Goal: Information Seeking & Learning: Learn about a topic

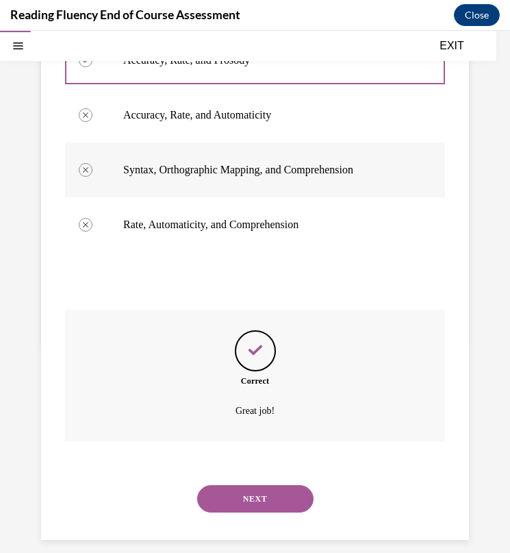
scroll to position [256, 0]
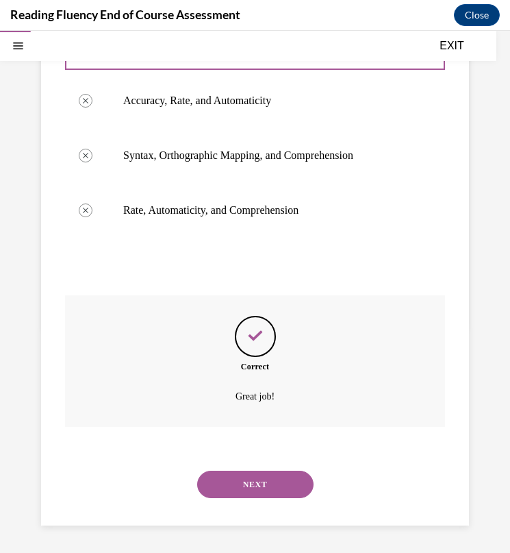
click at [241, 472] on button "NEXT" at bounding box center [255, 484] width 116 height 27
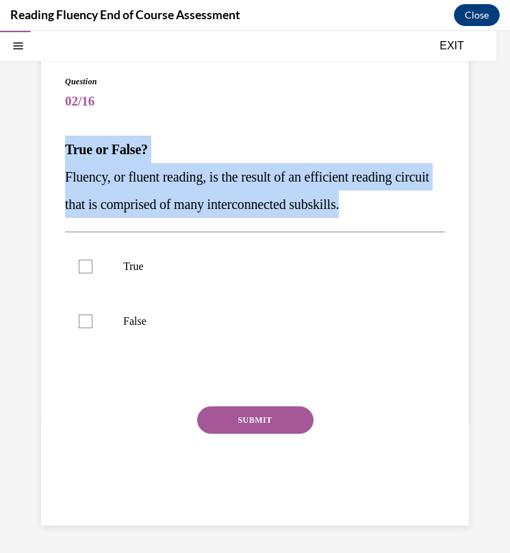
drag, startPoint x: 64, startPoint y: 147, endPoint x: 403, endPoint y: 209, distance: 344.6
click at [403, 209] on div "Question 02/16 True or False? Fluency, or fluent reading, is the result of an e…" at bounding box center [255, 286] width 428 height 477
copy div "True or False? Fluency, or fluent reading, is the result of an efficient readin…"
click at [164, 177] on span "Fluency, or fluent reading, is the result of an efficient reading circuit that …" at bounding box center [247, 190] width 364 height 42
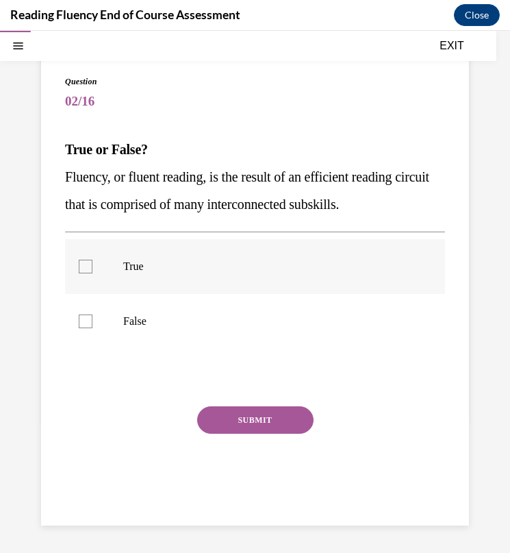
click at [123, 279] on label "True" at bounding box center [255, 266] width 380 height 55
click at [92, 273] on input "True" at bounding box center [86, 267] width 14 height 14
checkbox input "true"
click at [238, 423] on button "SUBMIT" at bounding box center [255, 419] width 116 height 27
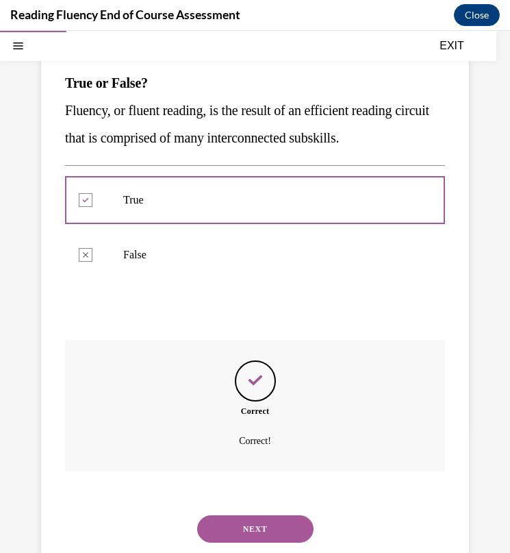
scroll to position [199, 0]
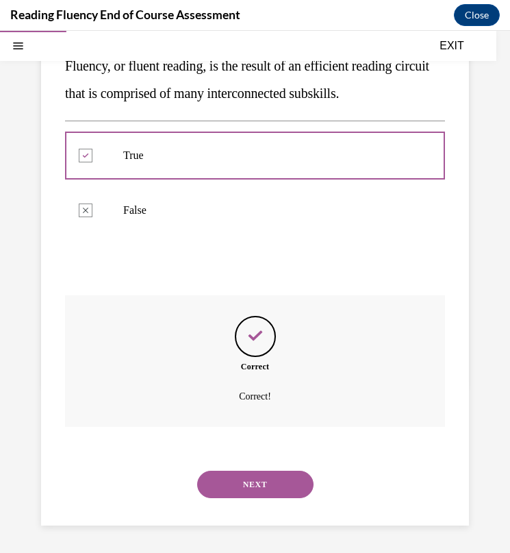
click at [254, 490] on button "NEXT" at bounding box center [255, 484] width 116 height 27
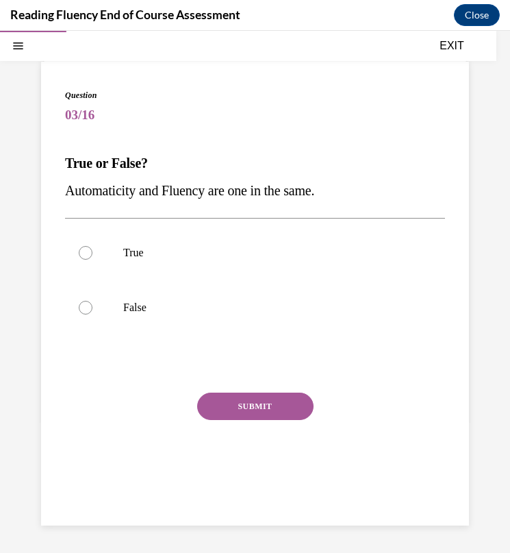
drag, startPoint x: 61, startPoint y: 163, endPoint x: 374, endPoint y: 200, distance: 315.2
click at [374, 200] on div "Question 03/16 True or False? Automaticity and Fluency are one in the same.  Tr…" at bounding box center [255, 294] width 428 height 464
copy div "True or False? Automaticity and Fluency are one in the same."
click at [109, 325] on label "False" at bounding box center [255, 307] width 380 height 55
click at [92, 314] on input "False" at bounding box center [86, 308] width 14 height 14
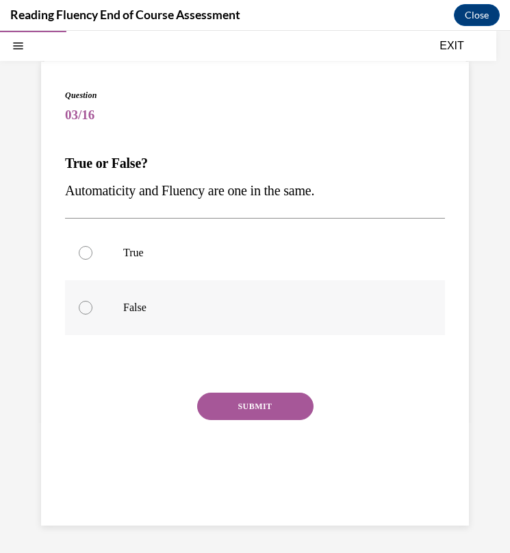
radio input "true"
click at [231, 410] on button "SUBMIT" at bounding box center [255, 405] width 116 height 27
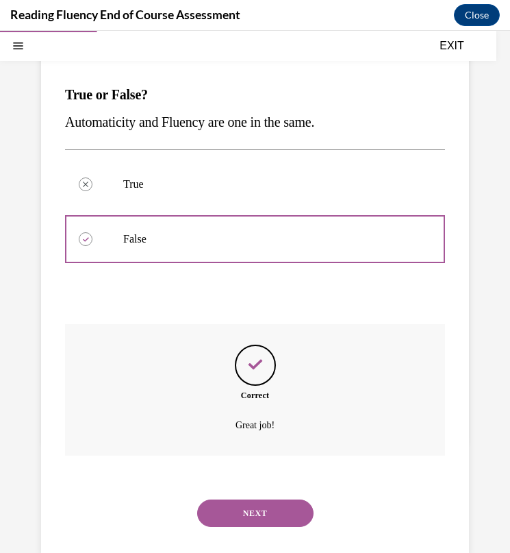
scroll to position [171, 0]
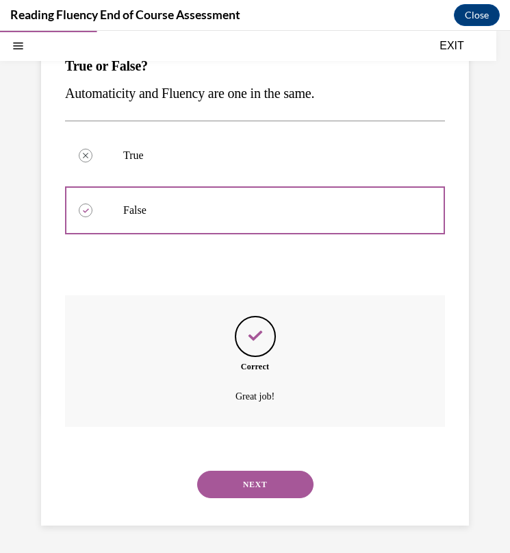
click at [242, 477] on button "NEXT" at bounding box center [255, 484] width 116 height 27
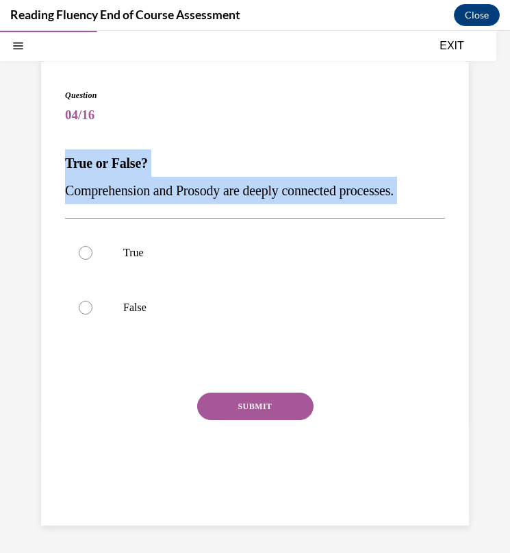
drag, startPoint x: 59, startPoint y: 160, endPoint x: 436, endPoint y: 203, distance: 379.2
click at [436, 209] on div "Question 04/16 True or False? Comprehension and Prosody are deeply connected pr…" at bounding box center [255, 294] width 428 height 464
copy div "True or False? Comprehension and Prosody are deeply connected processes."
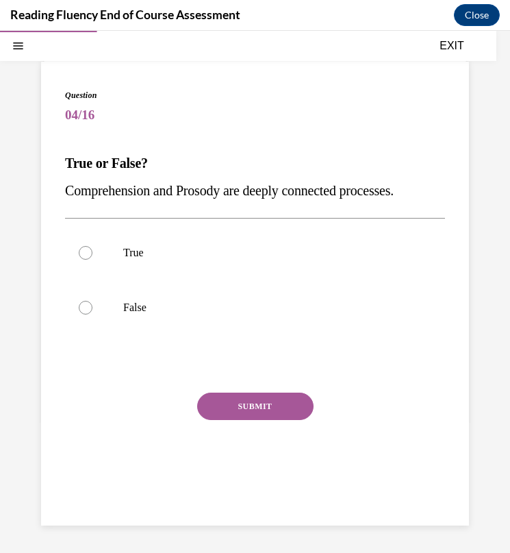
click at [108, 396] on div "SUBMIT" at bounding box center [255, 426] width 380 height 68
click at [88, 246] on div at bounding box center [86, 253] width 14 height 14
click at [88, 246] on input "True" at bounding box center [86, 253] width 14 height 14
radio input "true"
click at [216, 401] on button "SUBMIT" at bounding box center [255, 405] width 116 height 27
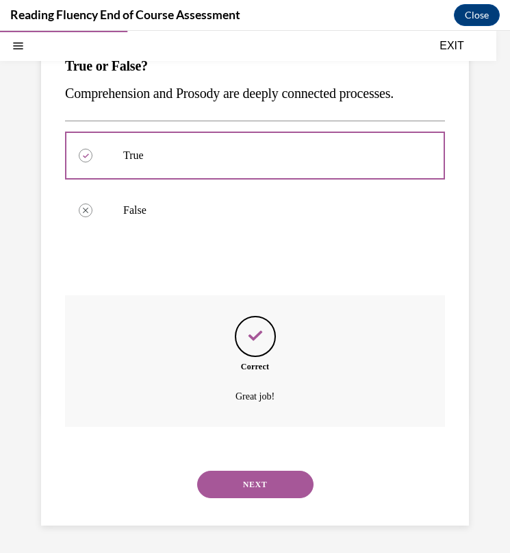
click at [237, 491] on button "NEXT" at bounding box center [255, 484] width 116 height 27
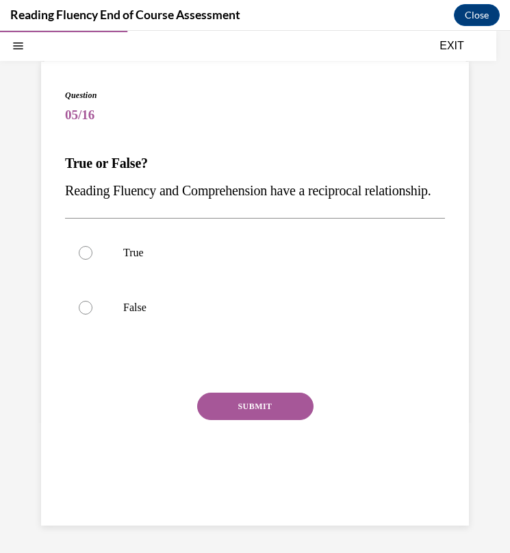
drag, startPoint x: 68, startPoint y: 140, endPoint x: 158, endPoint y: 208, distance: 112.9
click at [158, 208] on div "Question 05/16 True or False? Reading Fluency and Comprehension have a reciproc…" at bounding box center [255, 294] width 428 height 464
copy div "True or False? Reading Fluency and Comprehension have a reciprocal relationship."
click at [195, 183] on span "Reading Fluency and Comprehension have a reciprocal relationship." at bounding box center [248, 190] width 366 height 15
click at [197, 280] on label "True" at bounding box center [255, 252] width 380 height 55
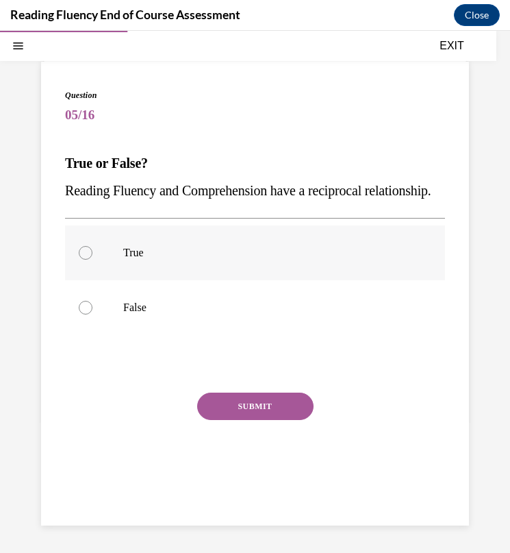
click at [92, 260] on input "True" at bounding box center [86, 253] width 14 height 14
radio input "true"
click at [214, 418] on button "SUBMIT" at bounding box center [255, 405] width 116 height 27
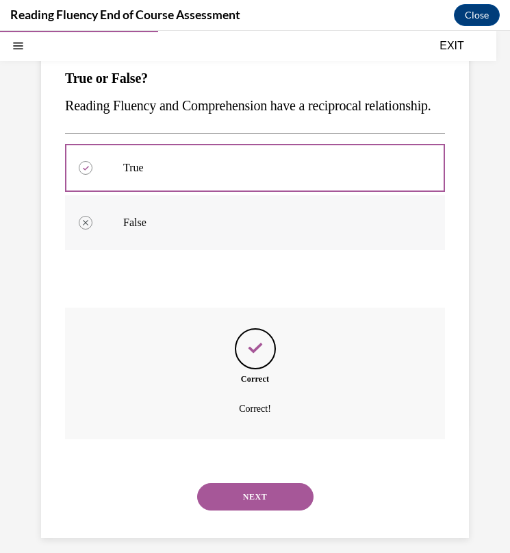
scroll to position [199, 0]
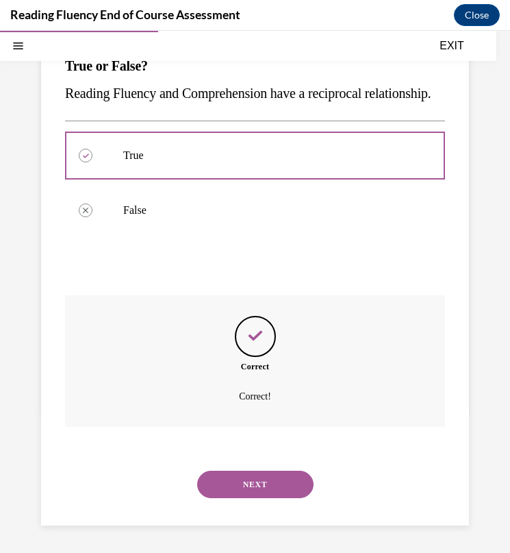
click at [212, 478] on button "NEXT" at bounding box center [255, 484] width 116 height 27
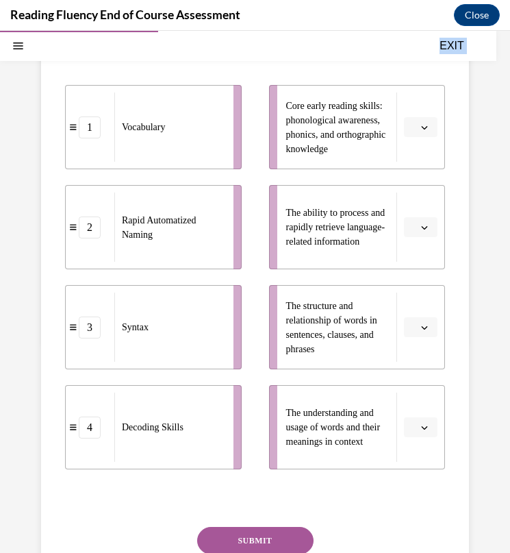
scroll to position [362, 0]
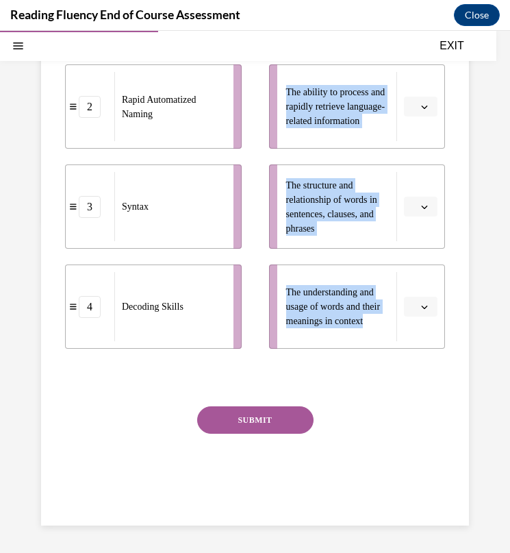
drag, startPoint x: 63, startPoint y: 223, endPoint x: 373, endPoint y: 360, distance: 339.4
click at [373, 360] on div "Question 06/16 Match the subskills below that contribute to fluent reading with…" at bounding box center [255, 149] width 428 height 751
copy div "Match the subskills below that contribute to fluent reading with their descript…"
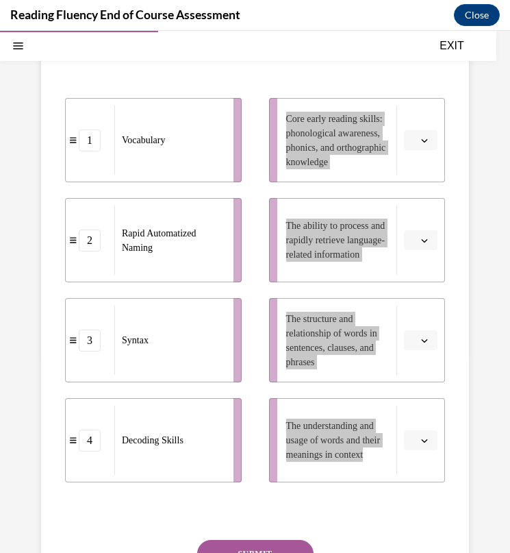
scroll to position [211, 0]
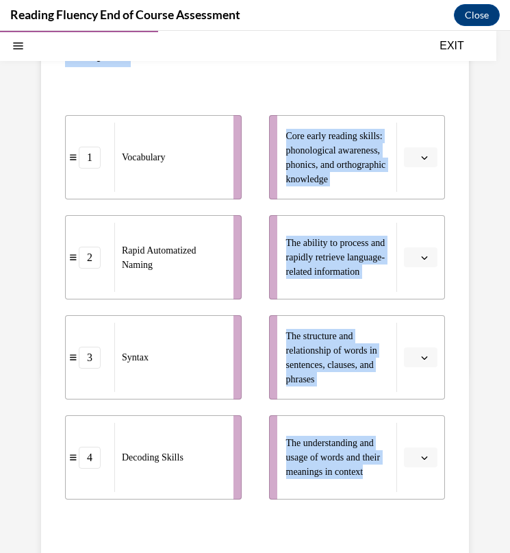
click at [387, 90] on div "1 Vocabulary 2 Rapid Automatized Naming 3 Syntax 4 Decoding Skills Core early r…" at bounding box center [255, 294] width 380 height 412
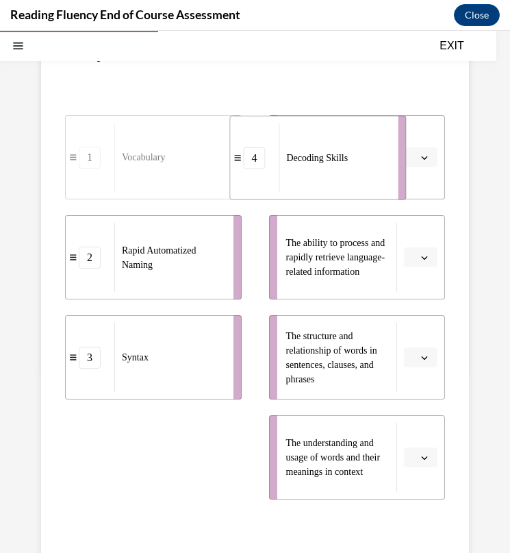
drag, startPoint x: 79, startPoint y: 471, endPoint x: 247, endPoint y: 170, distance: 344.6
click at [247, 170] on li "4 Decoding Skills" at bounding box center [317, 158] width 177 height 84
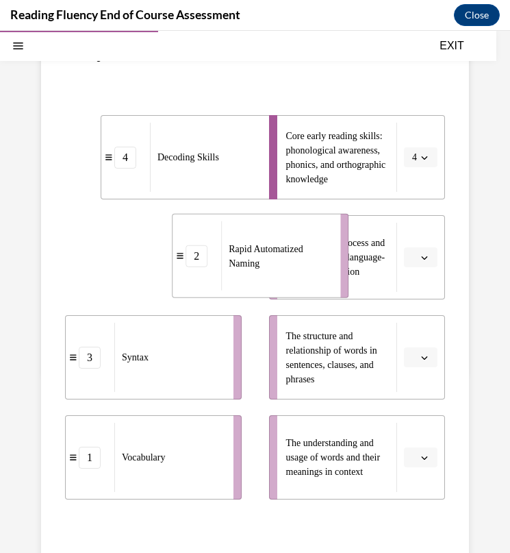
drag, startPoint x: 77, startPoint y: 260, endPoint x: 188, endPoint y: 257, distance: 111.7
click at [184, 257] on span at bounding box center [180, 255] width 8 height 8
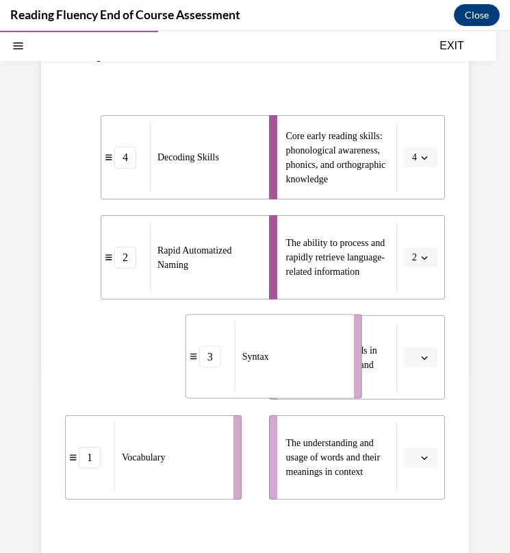
drag, startPoint x: 85, startPoint y: 360, endPoint x: 198, endPoint y: 360, distance: 113.0
click at [198, 360] on div "3" at bounding box center [210, 356] width 49 height 22
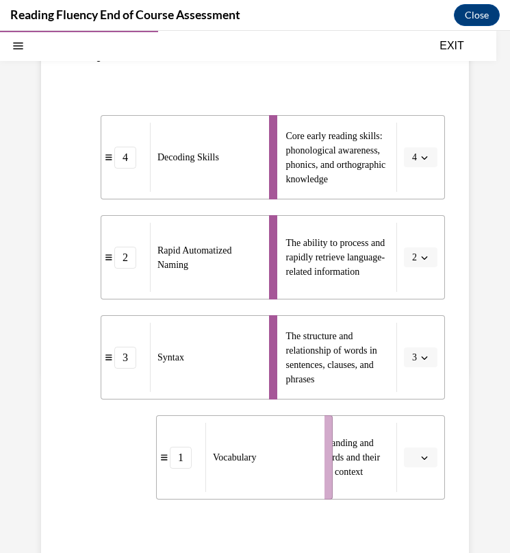
drag, startPoint x: 78, startPoint y: 460, endPoint x: 197, endPoint y: 460, distance: 118.5
click at [192, 460] on div "1" at bounding box center [181, 458] width 22 height 22
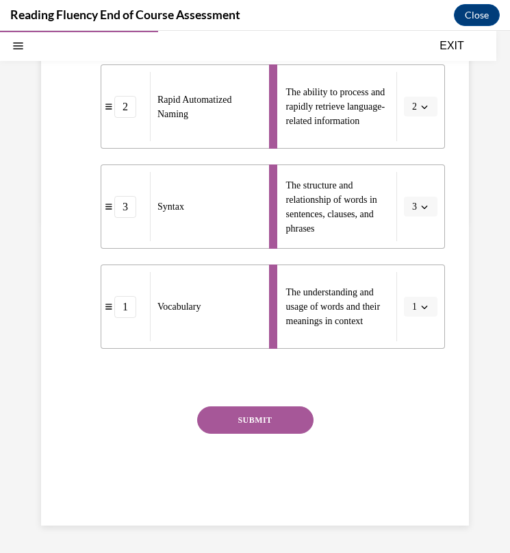
click at [240, 418] on button "SUBMIT" at bounding box center [255, 419] width 116 height 27
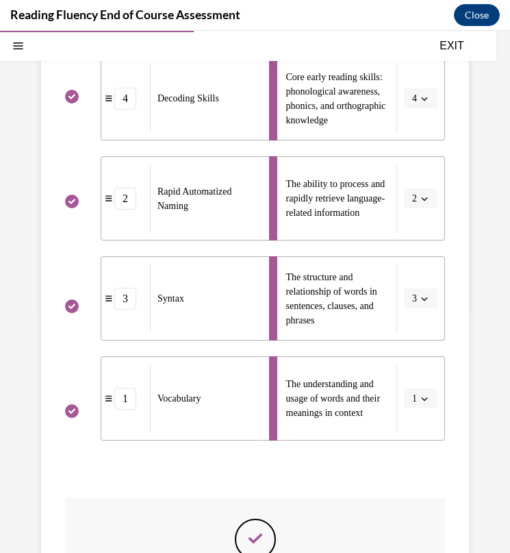
scroll to position [473, 0]
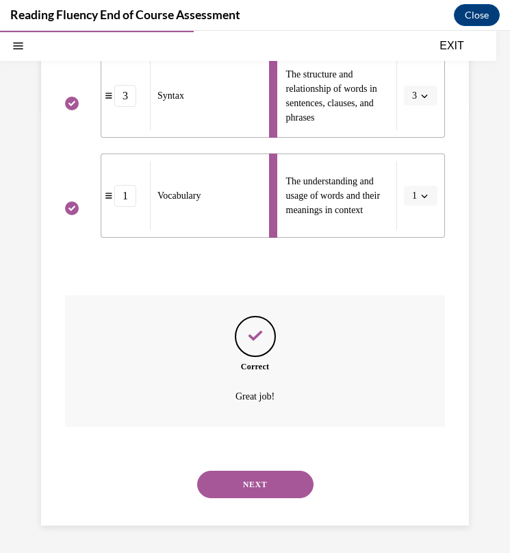
click at [223, 481] on button "NEXT" at bounding box center [255, 484] width 116 height 27
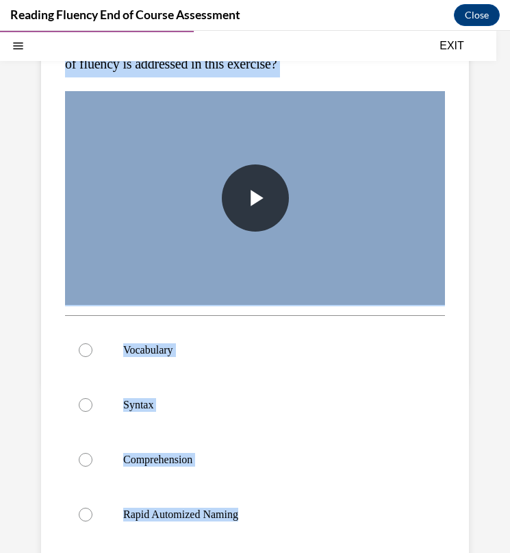
scroll to position [255, 0]
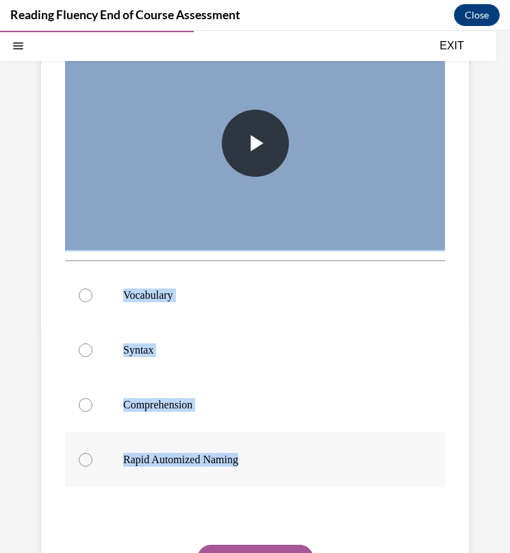
drag, startPoint x: 67, startPoint y: 71, endPoint x: 226, endPoint y: 474, distance: 432.9
click at [226, 474] on div "Question 07/16 In this video, students are scooping words into phrases. Which s…" at bounding box center [255, 282] width 380 height 749
copy div "n this video, students are scooping words into phrases. Which subskill of fluen…"
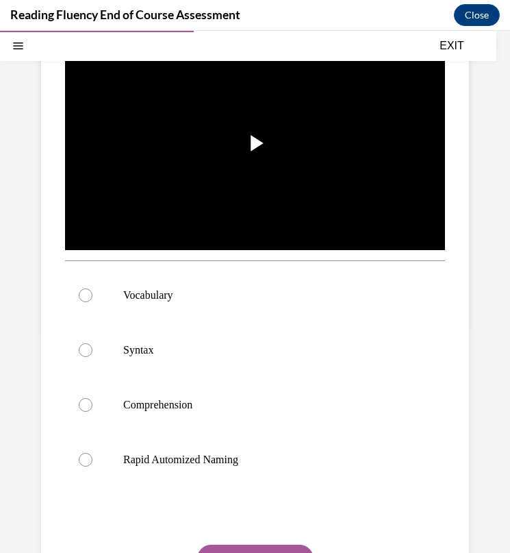
click at [92, 507] on div at bounding box center [255, 515] width 380 height 16
click at [133, 351] on label "Syntax" at bounding box center [255, 350] width 380 height 55
click at [92, 351] on input "Syntax" at bounding box center [86, 350] width 14 height 14
radio input "true"
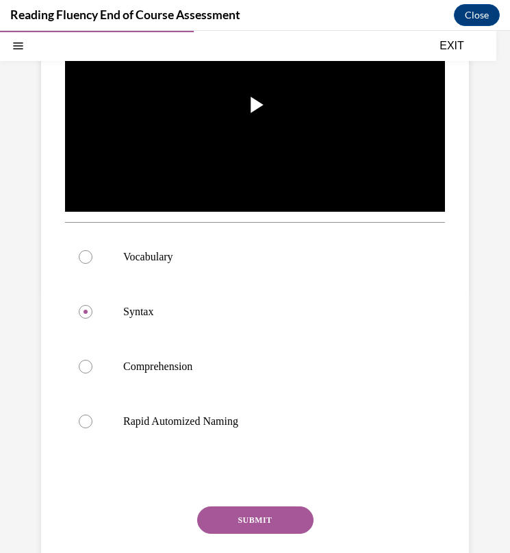
click at [228, 514] on button "SUBMIT" at bounding box center [255, 519] width 116 height 27
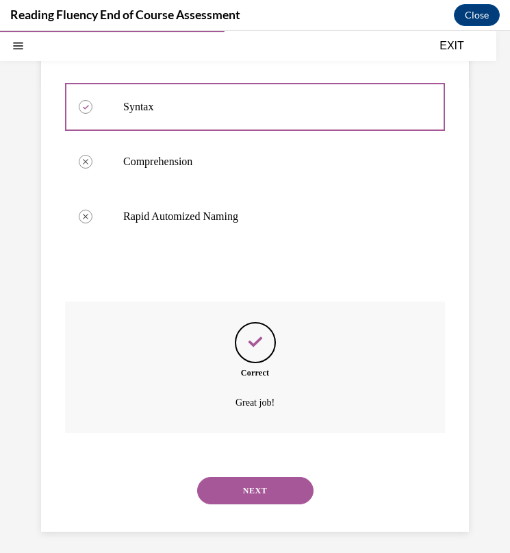
click at [240, 483] on button "NEXT" at bounding box center [255, 490] width 116 height 27
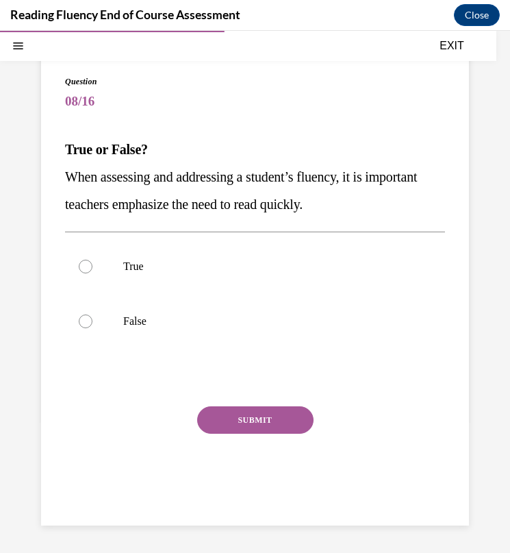
drag, startPoint x: 64, startPoint y: 147, endPoint x: 418, endPoint y: 195, distance: 357.3
click at [417, 196] on div "Question 08/16 True or False? When assessing and addressing a student’s fluency…" at bounding box center [255, 286] width 428 height 477
copy div "True or False? When assessing and addressing a student’s fluency, it is importa…"
click at [236, 180] on span "When assessing and addressing a student’s fluency, it is important teachers emp…" at bounding box center [241, 190] width 352 height 42
click at [158, 329] on label "False" at bounding box center [255, 321] width 380 height 55
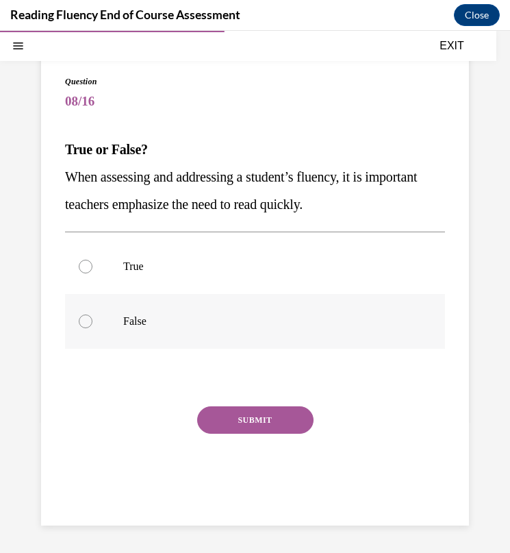
click at [92, 328] on input "False" at bounding box center [86, 321] width 14 height 14
radio input "true"
click at [237, 417] on button "SUBMIT" at bounding box center [255, 419] width 116 height 27
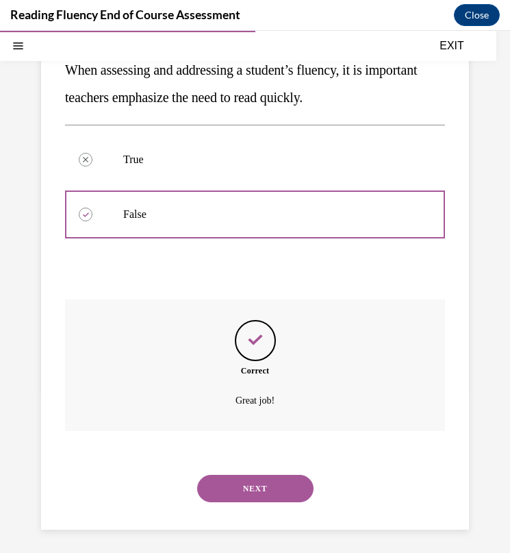
scroll to position [199, 0]
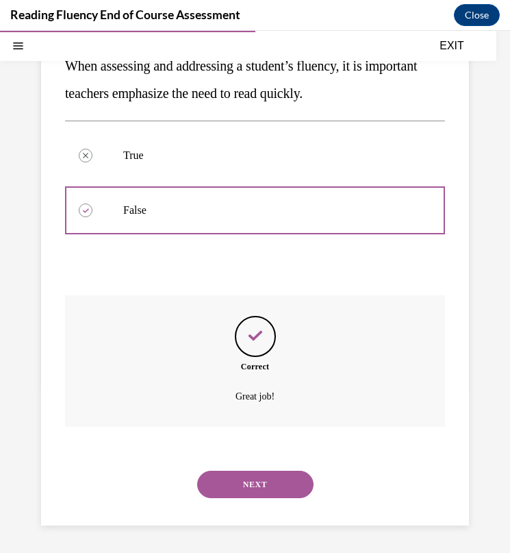
click at [222, 486] on button "NEXT" at bounding box center [255, 484] width 116 height 27
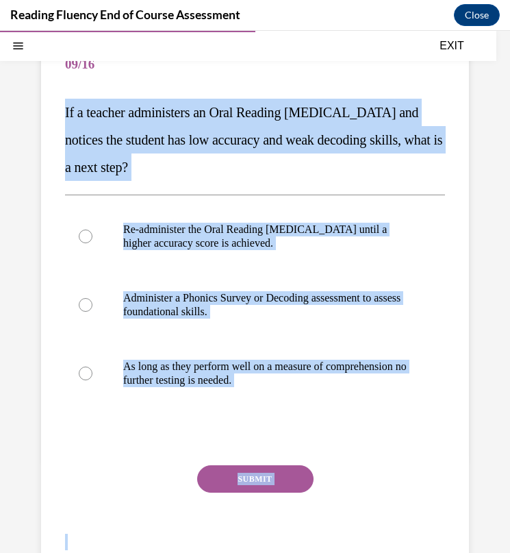
scroll to position [176, 0]
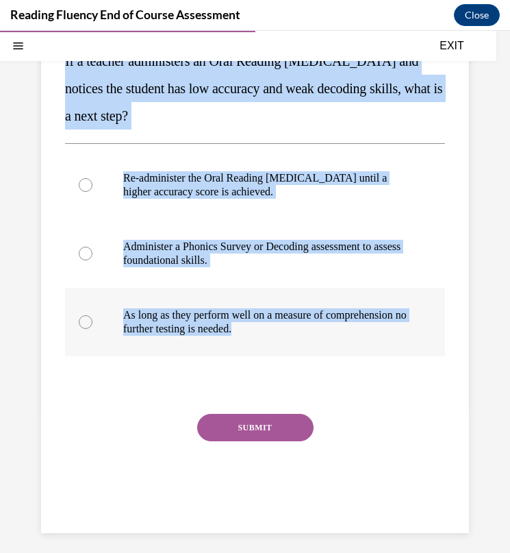
drag, startPoint x: 62, startPoint y: 234, endPoint x: 349, endPoint y: 336, distance: 304.3
click at [349, 336] on div "Question 09/16 If a teacher administers an Oral Reading Fluency assessment and …" at bounding box center [255, 246] width 428 height 573
copy div "If a teacher administers an Oral Reading Fluency assessment and notices the stu…"
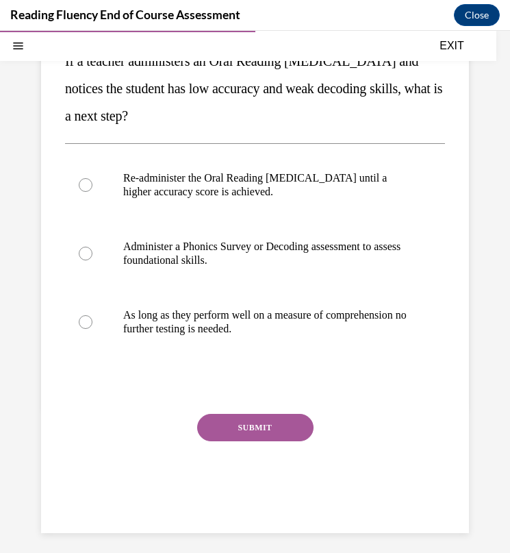
click at [76, 448] on div "SUBMIT" at bounding box center [255, 448] width 380 height 68
click at [149, 260] on p "Administer a Phonics Survey or Decoding assessment to assess foundational skill…" at bounding box center [267, 253] width 288 height 27
click at [92, 260] on input "Administer a Phonics Survey or Decoding assessment to assess foundational skill…" at bounding box center [86, 254] width 14 height 14
radio input "true"
click at [224, 429] on button "SUBMIT" at bounding box center [255, 427] width 116 height 27
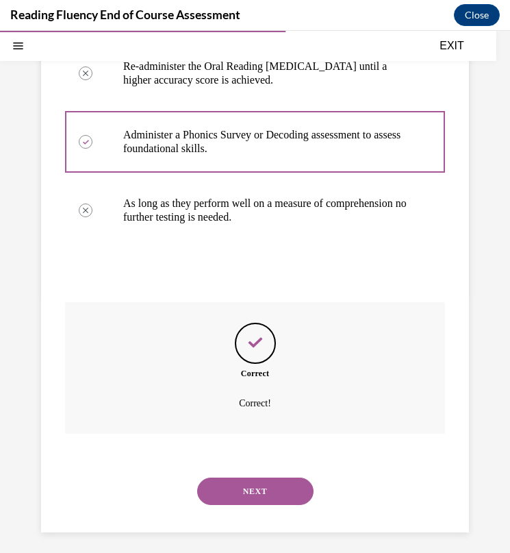
scroll to position [294, 0]
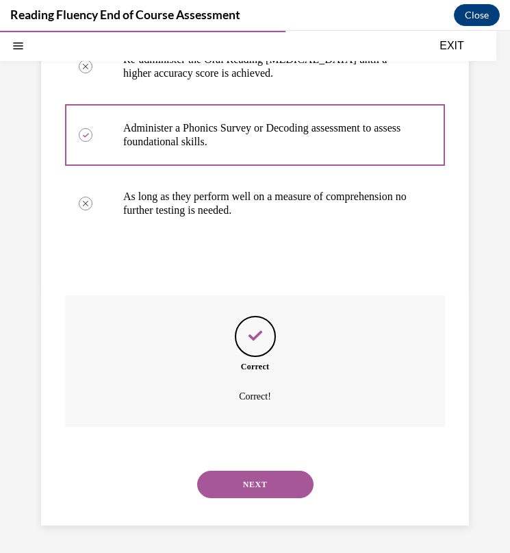
click at [229, 492] on button "NEXT" at bounding box center [255, 484] width 116 height 27
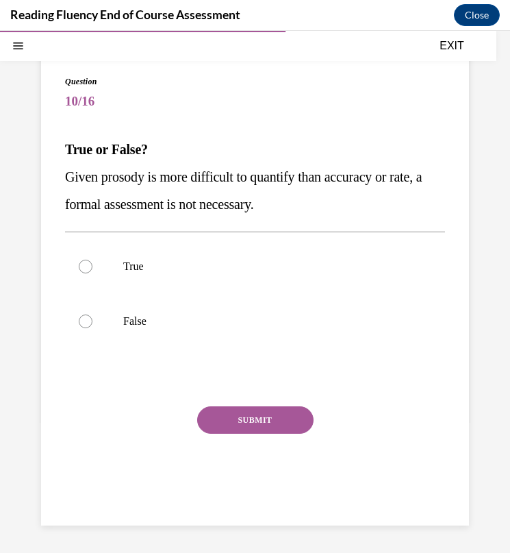
scroll to position [88, 0]
drag, startPoint x: 64, startPoint y: 147, endPoint x: 323, endPoint y: 197, distance: 264.3
click at [323, 197] on div "Question 10/16 True or False? Given prosody is more difficult to quantify than …" at bounding box center [255, 286] width 428 height 477
copy div "True or False? Given prosody is more difficult to quantify than accuracy or rat…"
click at [323, 197] on p "Given prosody is more difficult to quantify than accuracy or rate, a formal ass…" at bounding box center [255, 190] width 380 height 55
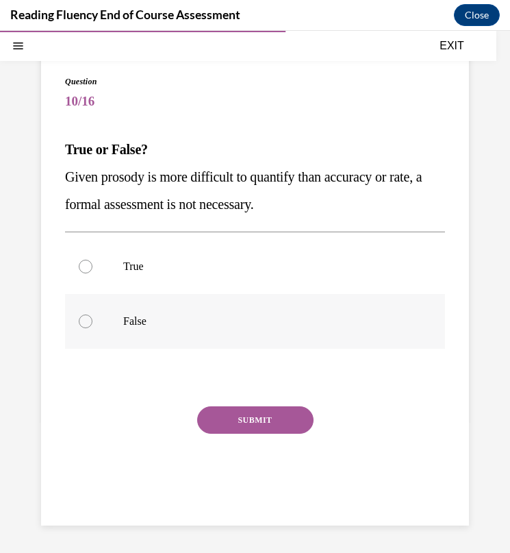
click at [135, 318] on p "False" at bounding box center [267, 321] width 288 height 14
click at [92, 318] on input "False" at bounding box center [86, 321] width 14 height 14
radio input "true"
click at [222, 407] on button "SUBMIT" at bounding box center [255, 419] width 116 height 27
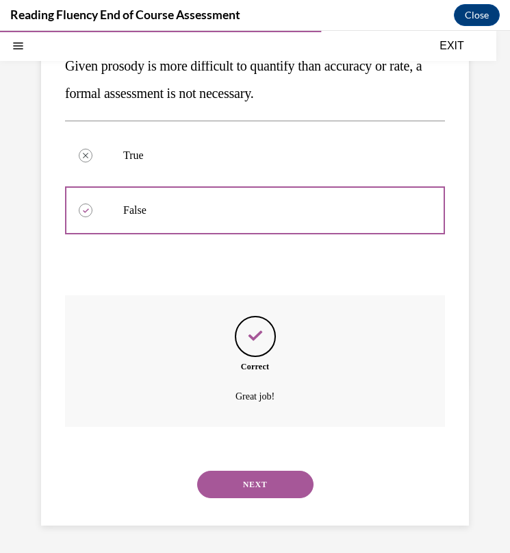
click at [242, 471] on button "NEXT" at bounding box center [255, 484] width 116 height 27
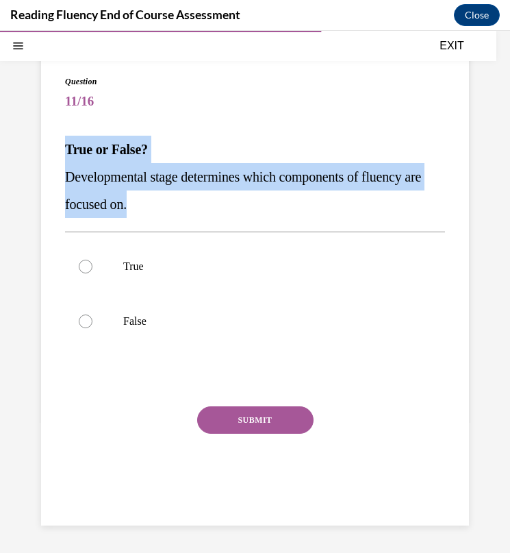
drag, startPoint x: 61, startPoint y: 151, endPoint x: 181, endPoint y: 207, distance: 132.4
click at [181, 207] on div "Question 11/16 True or False? Developmental stage determines which components o…" at bounding box center [255, 286] width 428 height 477
copy div "True or False? Developmental stage determines which components of fluency are f…"
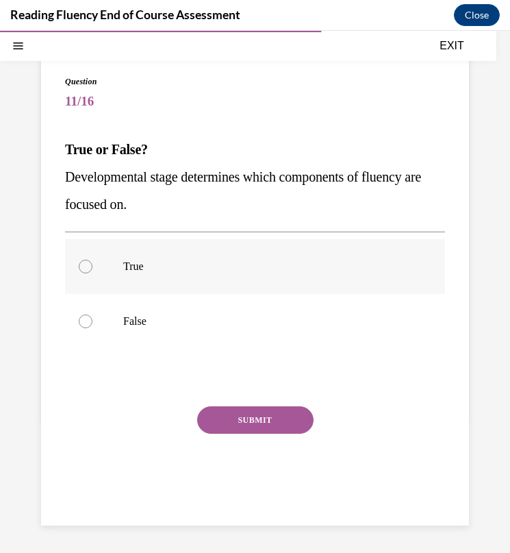
click at [84, 271] on div at bounding box center [86, 267] width 14 height 14
click at [84, 271] on input "True" at bounding box center [86, 267] width 14 height 14
radio input "true"
click at [268, 427] on button "SUBMIT" at bounding box center [255, 419] width 116 height 27
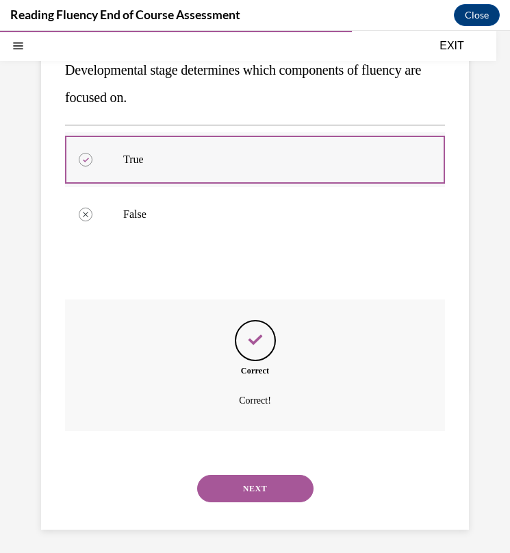
scroll to position [199, 0]
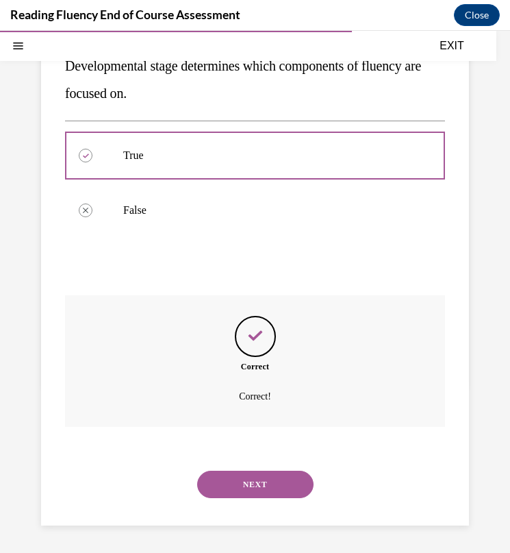
click at [232, 490] on button "NEXT" at bounding box center [255, 484] width 116 height 27
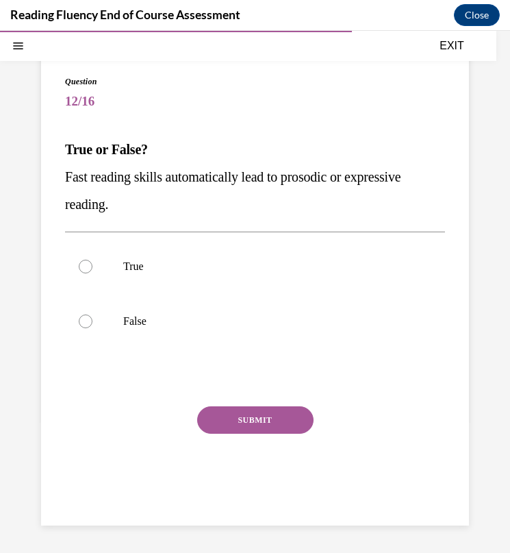
drag, startPoint x: 50, startPoint y: 138, endPoint x: 158, endPoint y: 202, distance: 125.6
click at [158, 203] on div "Question 12/16 True or False? Fast reading skills automatically lead to prosodi…" at bounding box center [255, 286] width 428 height 477
click at [138, 205] on p "Fast reading skills automatically lead to prosodic or expressive reading." at bounding box center [255, 190] width 380 height 55
click at [141, 321] on p "False" at bounding box center [267, 321] width 288 height 14
click at [92, 321] on input "False" at bounding box center [86, 321] width 14 height 14
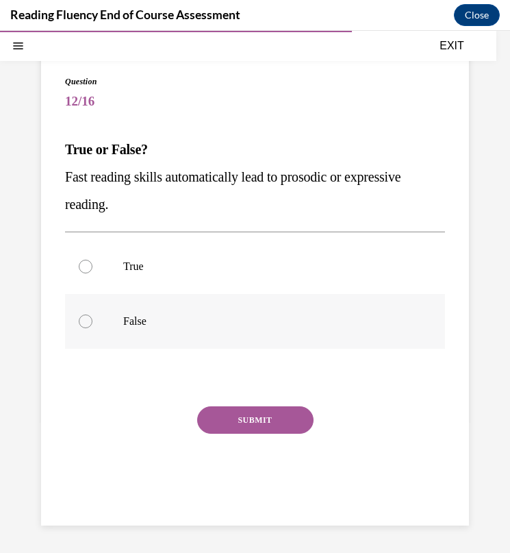
radio input "true"
click at [227, 425] on button "SUBMIT" at bounding box center [255, 419] width 116 height 27
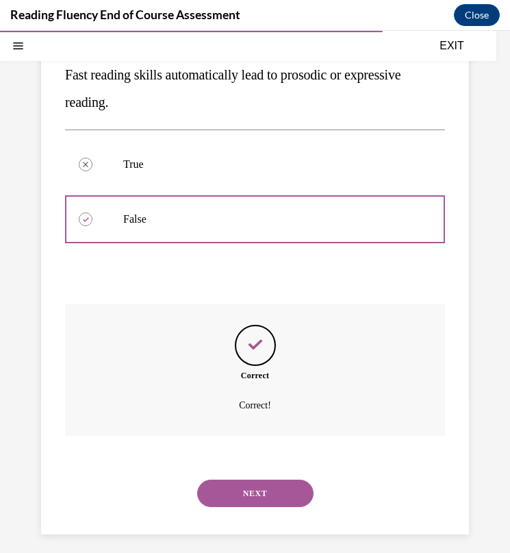
scroll to position [199, 0]
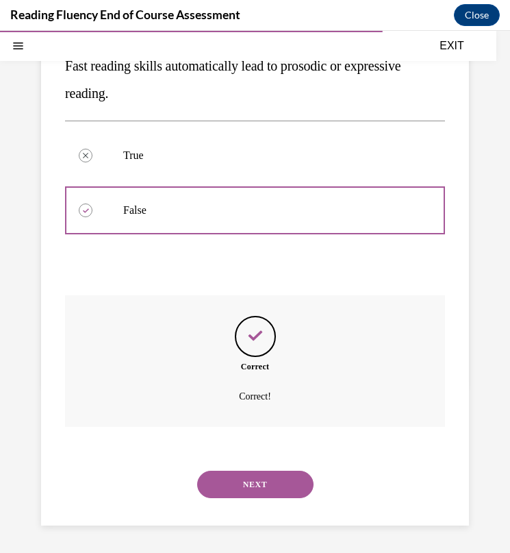
click at [230, 492] on button "NEXT" at bounding box center [255, 484] width 116 height 27
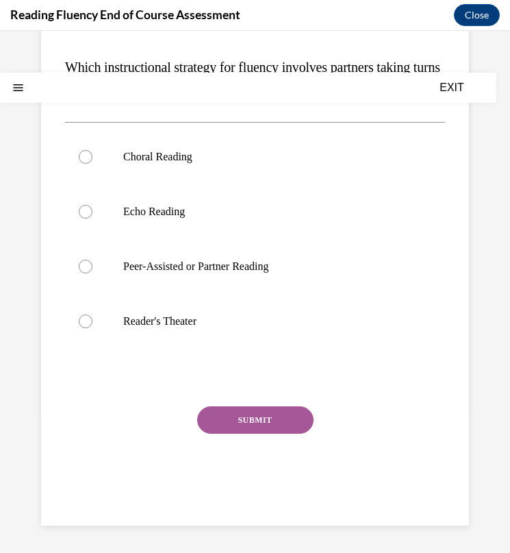
scroll to position [0, 0]
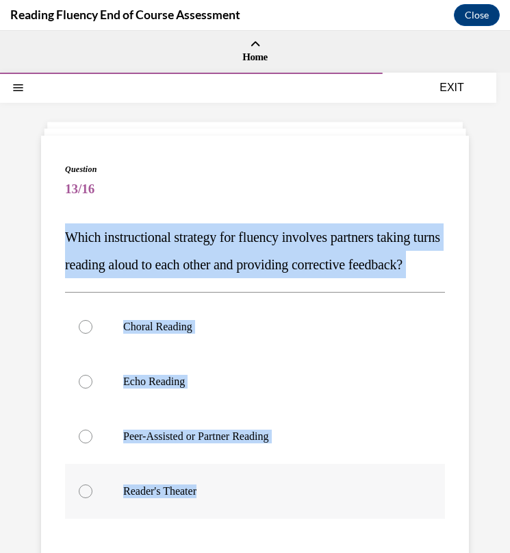
drag, startPoint x: 63, startPoint y: 229, endPoint x: 225, endPoint y: 517, distance: 330.3
click at [225, 517] on div "Question 13/16 Which instructional strategy for fluency involves partners takin…" at bounding box center [255, 416] width 428 height 560
click at [218, 278] on p "Which instructional strategy for fluency involves partners taking turns reading…" at bounding box center [255, 250] width 380 height 55
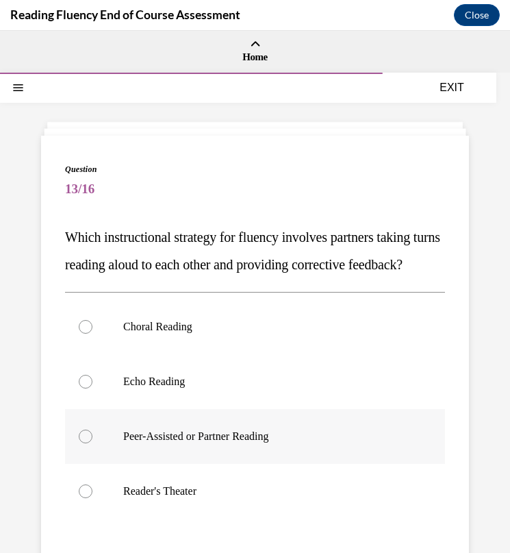
click at [190, 443] on p "Peer-Assisted or Partner Reading" at bounding box center [267, 436] width 288 height 14
click at [92, 443] on input "Peer-Assisted or Partner Reading" at bounding box center [86, 436] width 14 height 14
radio input "true"
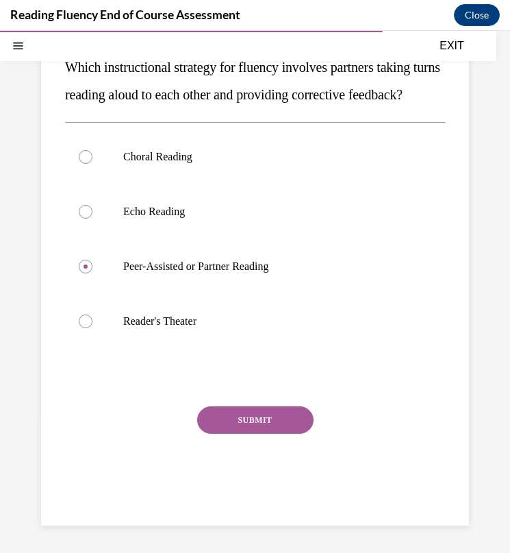
click at [245, 431] on button "SUBMIT" at bounding box center [255, 419] width 116 height 27
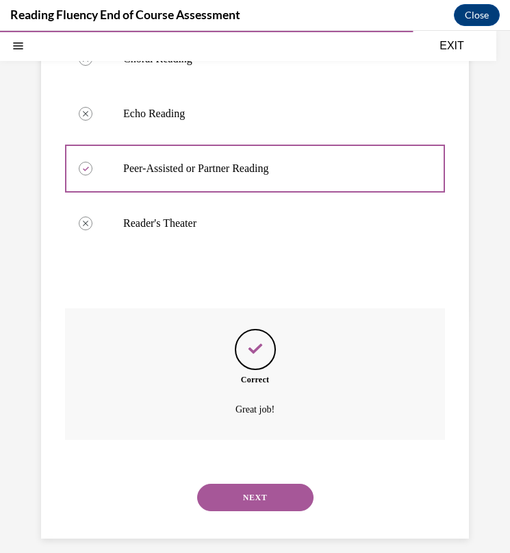
scroll to position [308, 0]
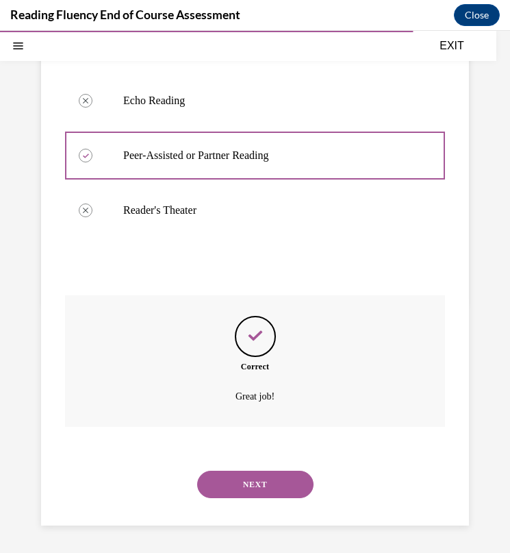
click at [244, 478] on button "NEXT" at bounding box center [255, 484] width 116 height 27
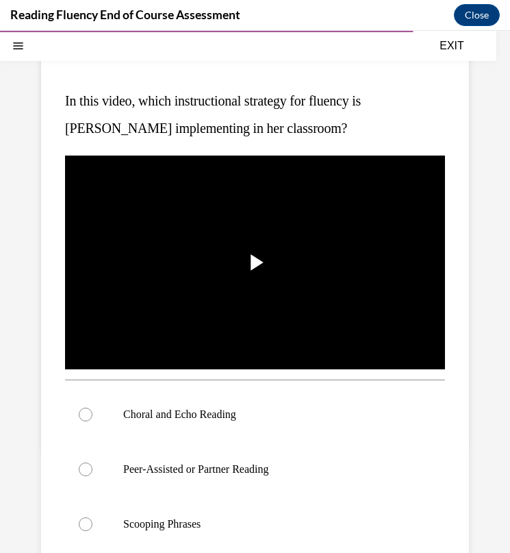
scroll to position [137, 0]
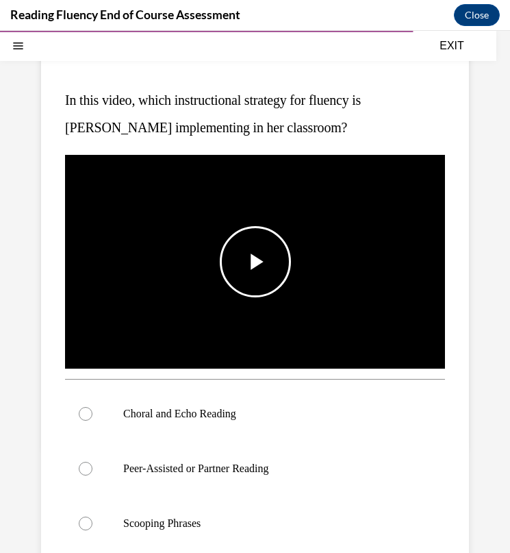
click at [255, 262] on span "Video player" at bounding box center [255, 262] width 0 height 0
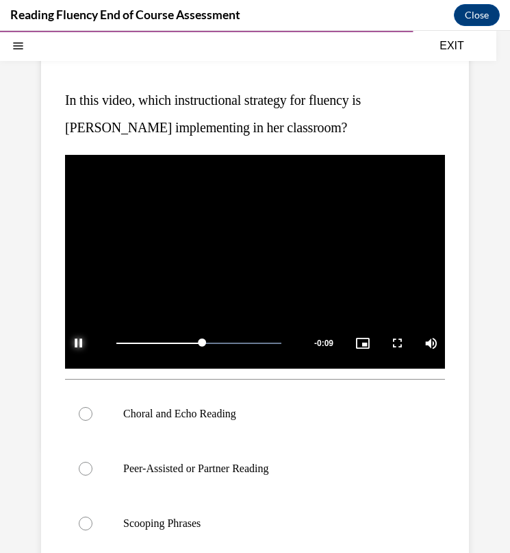
click at [84, 343] on span "Video player" at bounding box center [78, 343] width 27 height 0
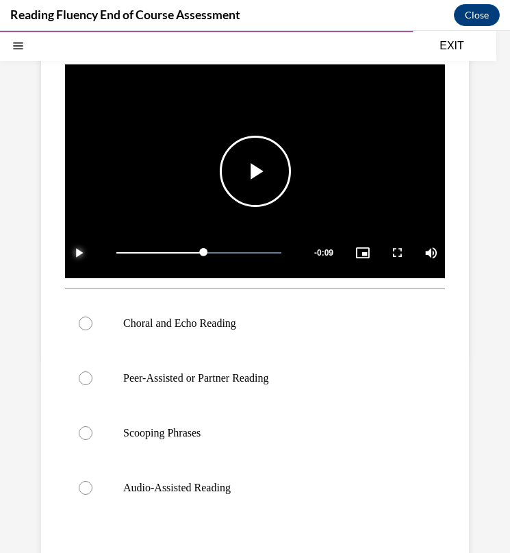
scroll to position [228, 0]
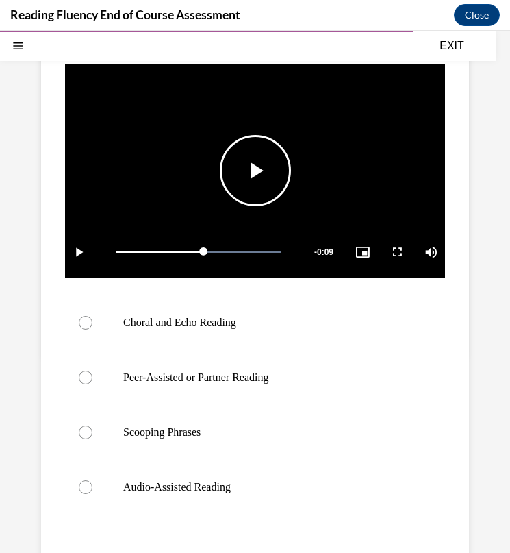
click at [84, 342] on label "Choral and Echo Reading" at bounding box center [255, 322] width 380 height 55
click at [84, 329] on input "Choral and Echo Reading" at bounding box center [86, 323] width 14 height 14
radio input "true"
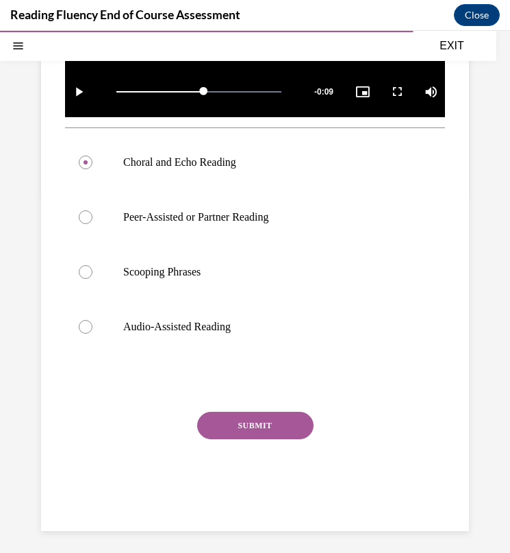
click at [253, 420] on button "SUBMIT" at bounding box center [255, 425] width 116 height 27
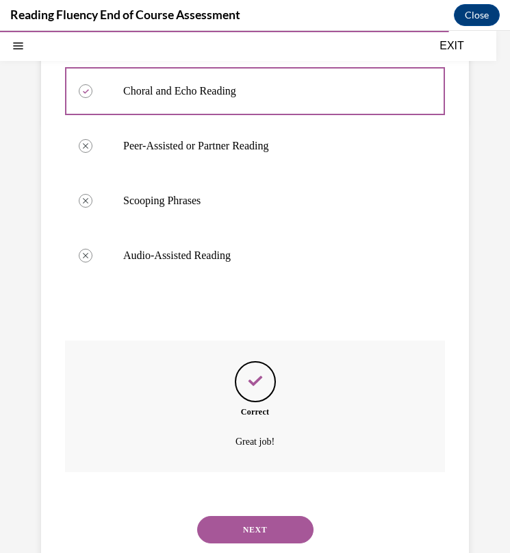
scroll to position [499, 0]
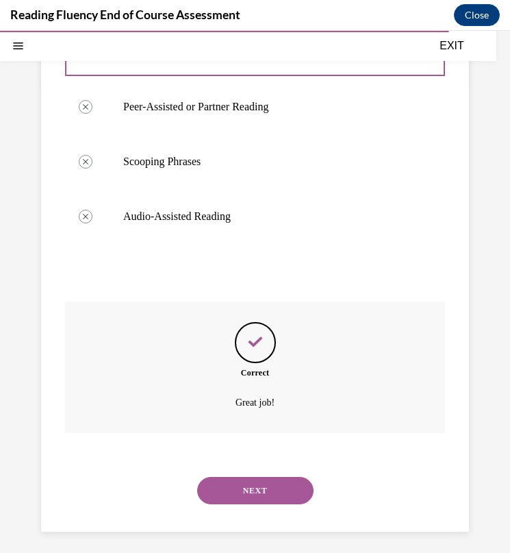
click at [231, 477] on button "NEXT" at bounding box center [255, 490] width 116 height 27
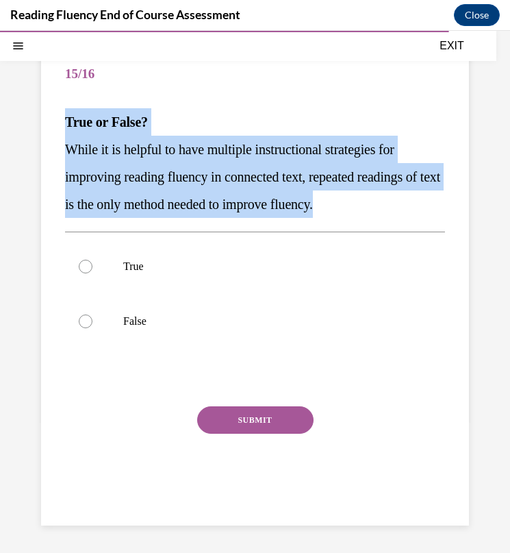
drag, startPoint x: 59, startPoint y: 112, endPoint x: 435, endPoint y: 203, distance: 386.9
click at [435, 203] on div "Question 15/16 True or False? While it is helpful to have multiple instructiona…" at bounding box center [255, 273] width 428 height 505
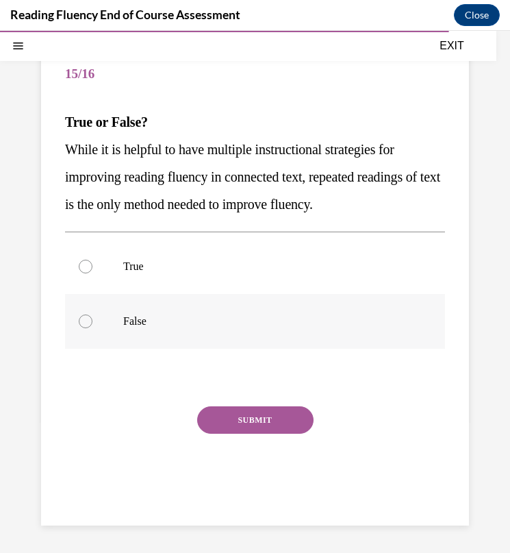
click at [161, 327] on p "False" at bounding box center [267, 321] width 288 height 14
click at [92, 327] on input "False" at bounding box center [86, 321] width 14 height 14
radio input "true"
click at [208, 409] on button "SUBMIT" at bounding box center [255, 419] width 116 height 27
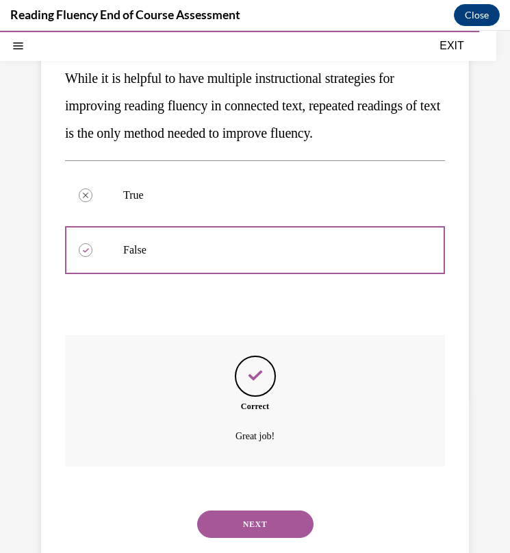
scroll to position [226, 0]
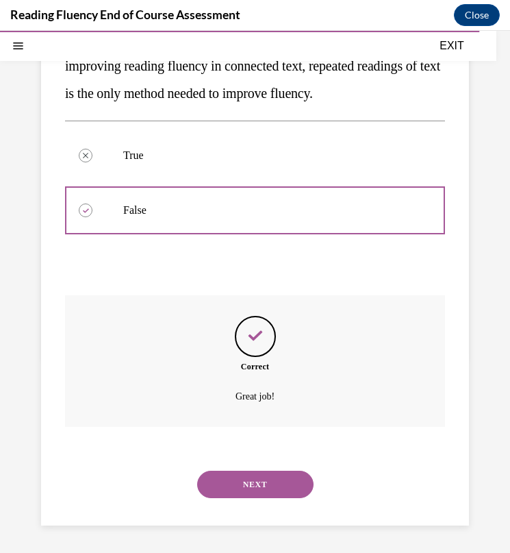
click at [236, 483] on button "NEXT" at bounding box center [255, 484] width 116 height 27
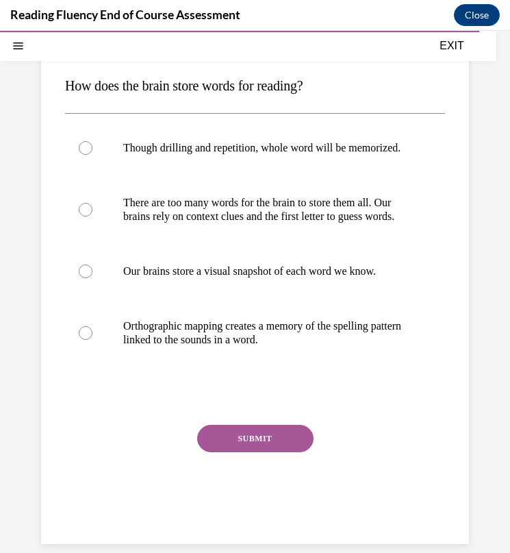
scroll to position [163, 0]
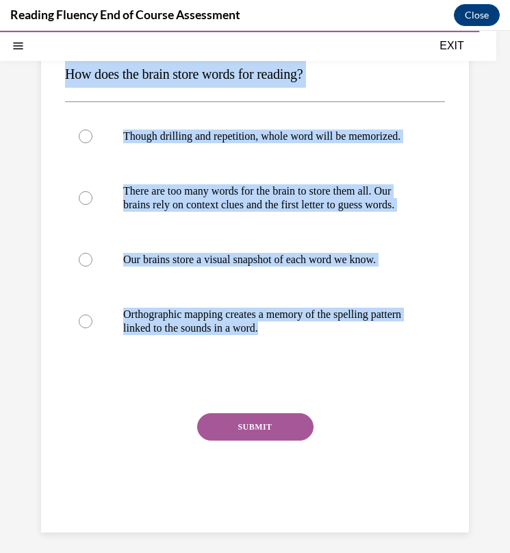
drag, startPoint x: 62, startPoint y: 75, endPoint x: 399, endPoint y: 409, distance: 474.6
click at [399, 409] on div "Question 16/16 How does the brain store words for reading? Though drilling and …" at bounding box center [255, 253] width 428 height 560
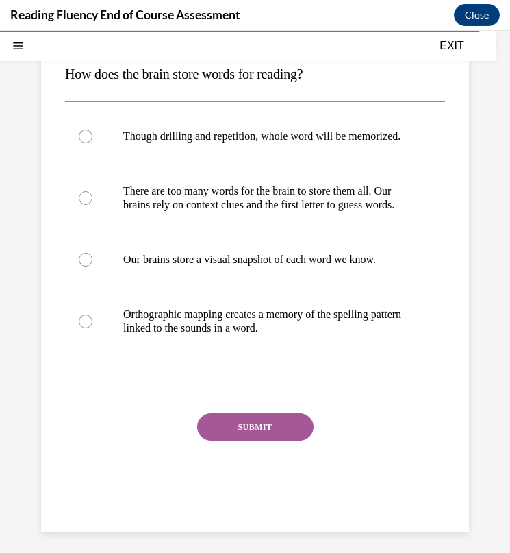
click at [418, 392] on div at bounding box center [255, 384] width 380 height 16
click at [224, 335] on p "Orthographic mapping creates a memory of the spelling pattern linked to the sou…" at bounding box center [267, 321] width 288 height 27
click at [92, 328] on input "Orthographic mapping creates a memory of the spelling pattern linked to the sou…" at bounding box center [86, 321] width 14 height 14
radio input "true"
click at [247, 440] on button "SUBMIT" at bounding box center [255, 426] width 116 height 27
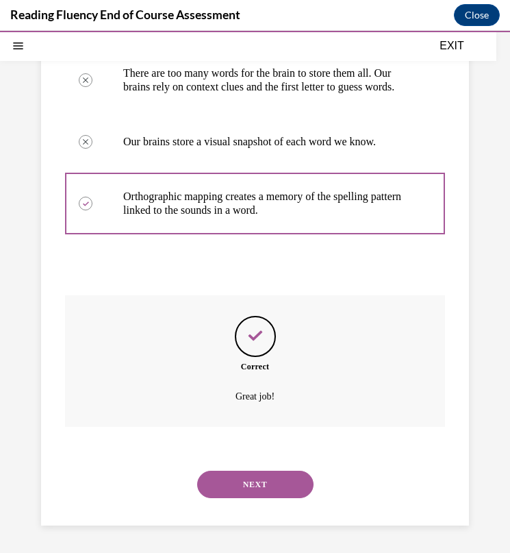
scroll to position [322, 0]
click at [240, 484] on button "NEXT" at bounding box center [255, 484] width 116 height 27
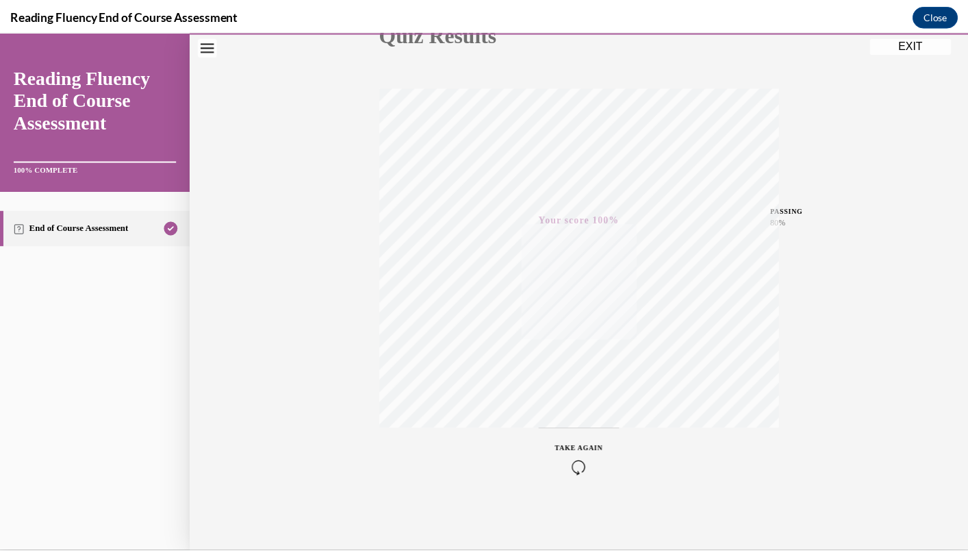
scroll to position [0, 0]
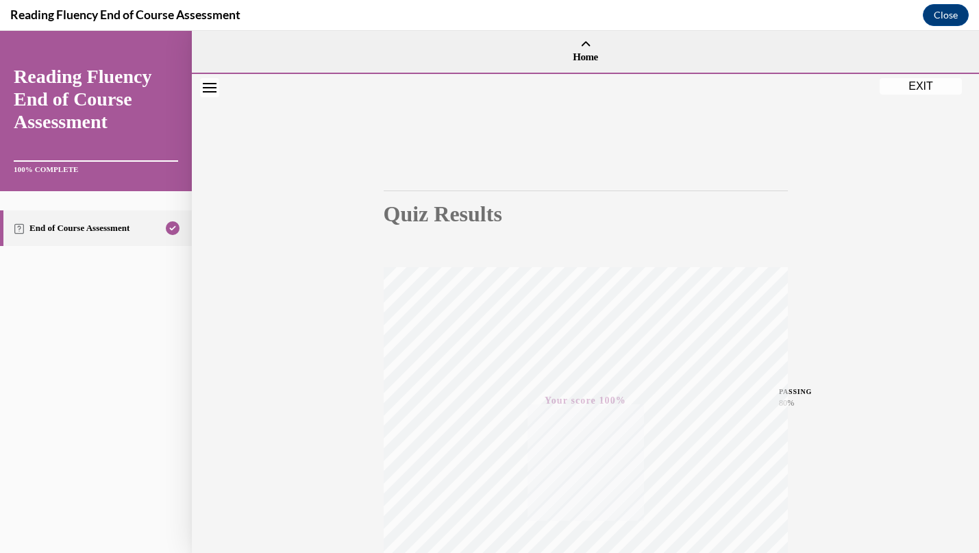
click at [716, 91] on button "EXIT" at bounding box center [920, 86] width 82 height 16
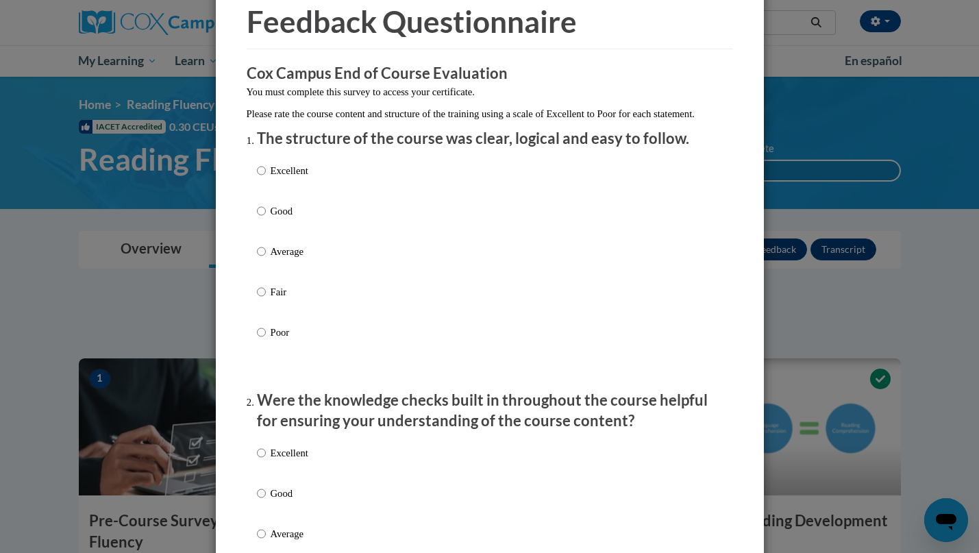
scroll to position [79, 0]
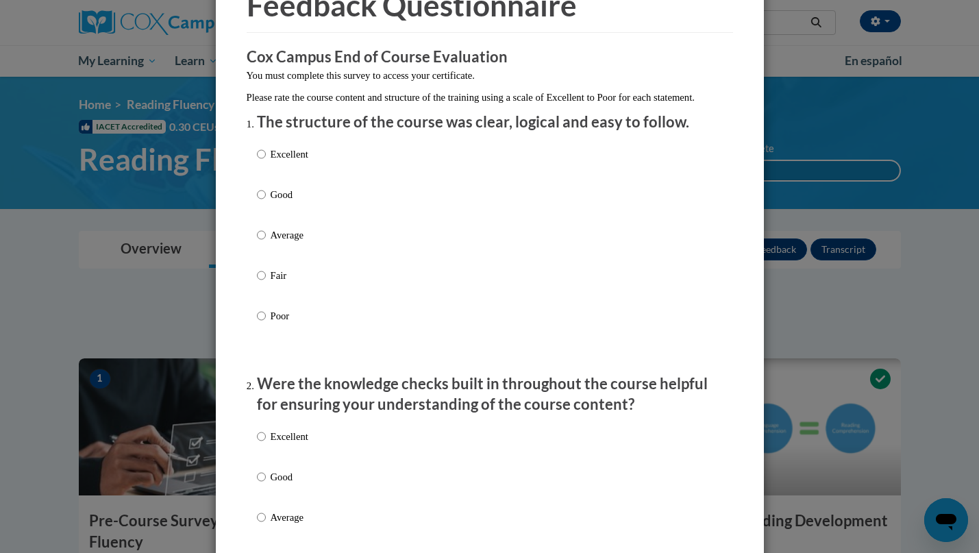
click at [306, 170] on div "Excellent Good Average Fair Poor" at bounding box center [490, 251] width 466 height 223
click at [277, 162] on p "Excellent" at bounding box center [290, 154] width 38 height 15
click at [266, 162] on input "Excellent" at bounding box center [261, 154] width 9 height 15
radio input "true"
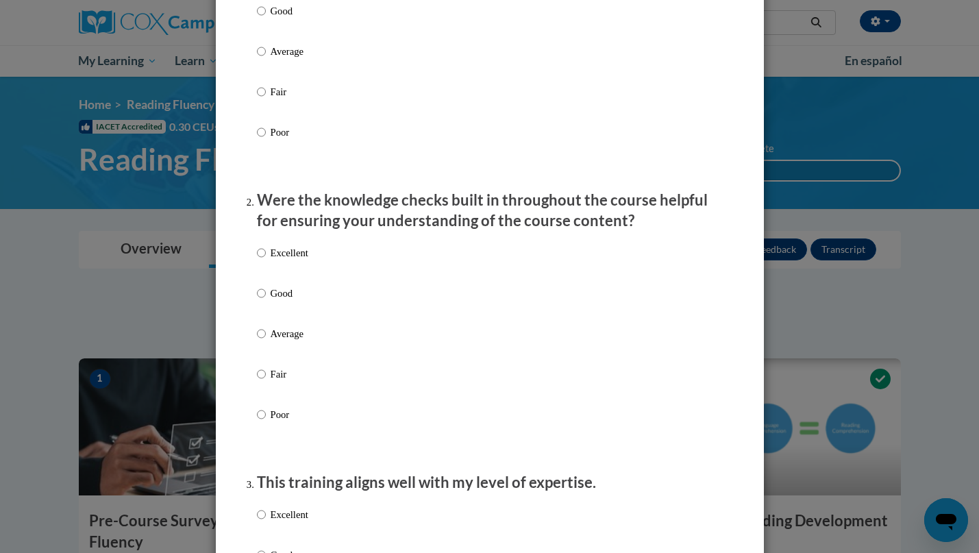
click at [261, 269] on label "Excellent" at bounding box center [282, 263] width 51 height 37
click at [261, 260] on input "Excellent" at bounding box center [261, 252] width 9 height 15
radio input "true"
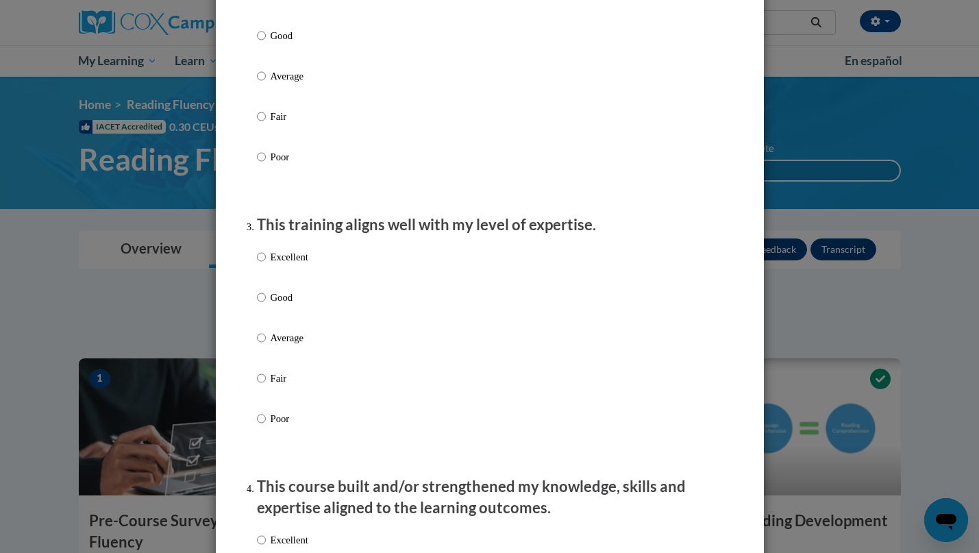
click at [271, 264] on p "Excellent" at bounding box center [290, 256] width 38 height 15
click at [266, 264] on input "Excellent" at bounding box center [261, 256] width 9 height 15
radio input "true"
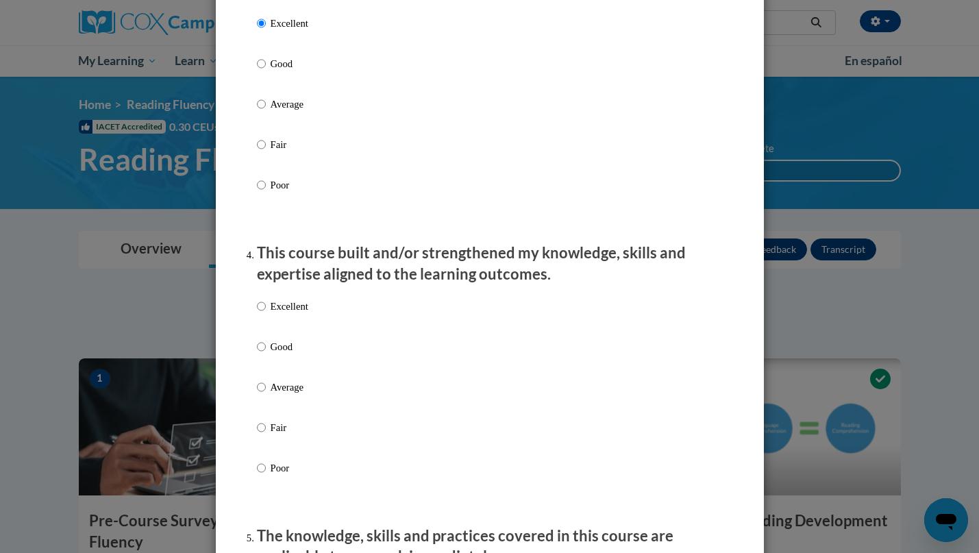
click at [271, 314] on p "Excellent" at bounding box center [290, 306] width 38 height 15
click at [266, 314] on input "Excellent" at bounding box center [261, 306] width 9 height 15
radio input "true"
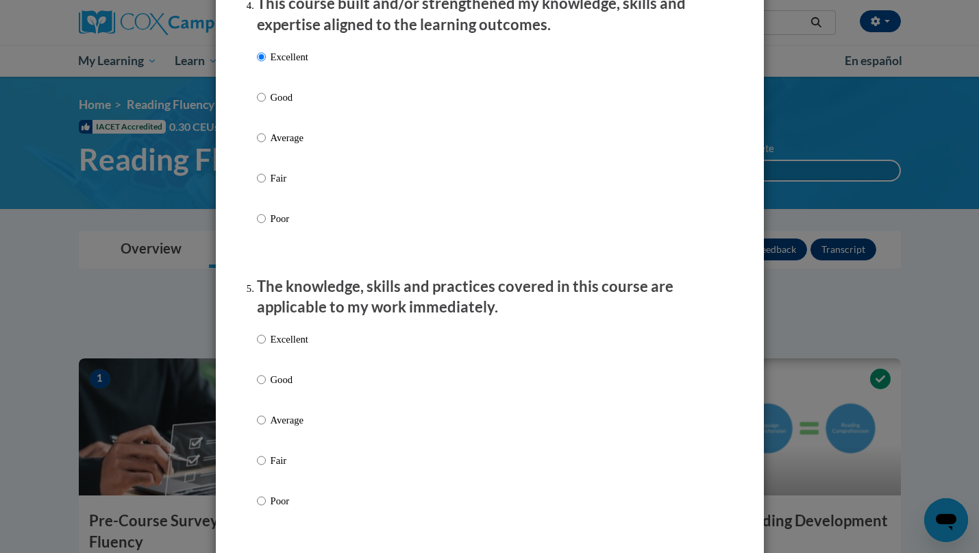
click at [271, 347] on p "Excellent" at bounding box center [290, 338] width 38 height 15
click at [266, 347] on input "Excellent" at bounding box center [261, 338] width 9 height 15
radio input "true"
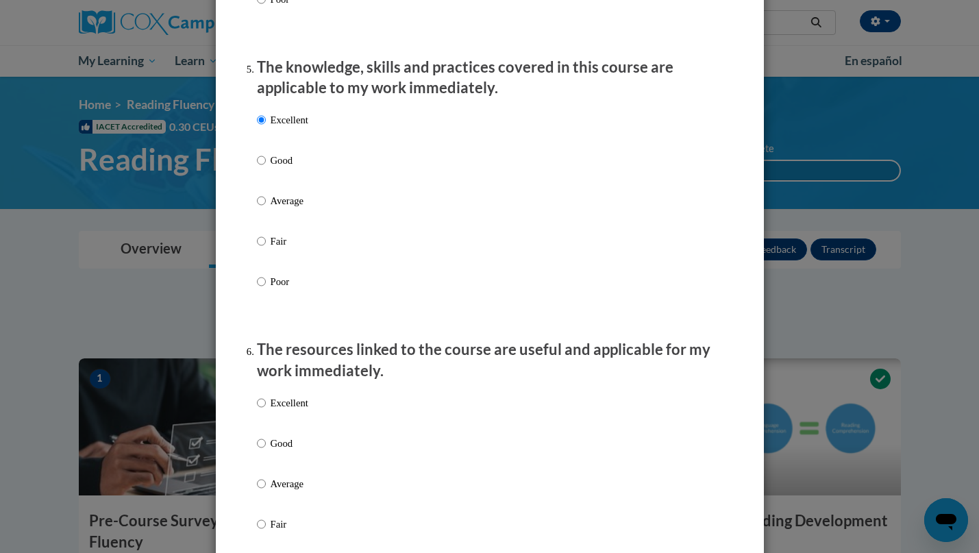
click at [271, 410] on p "Excellent" at bounding box center [290, 402] width 38 height 15
click at [266, 410] on input "Excellent" at bounding box center [261, 402] width 9 height 15
radio input "true"
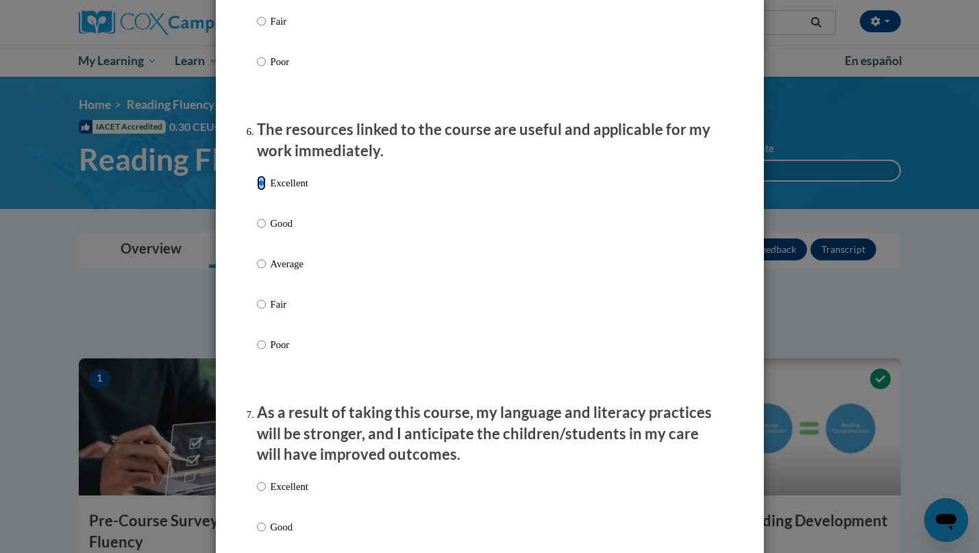
scroll to position [1460, 0]
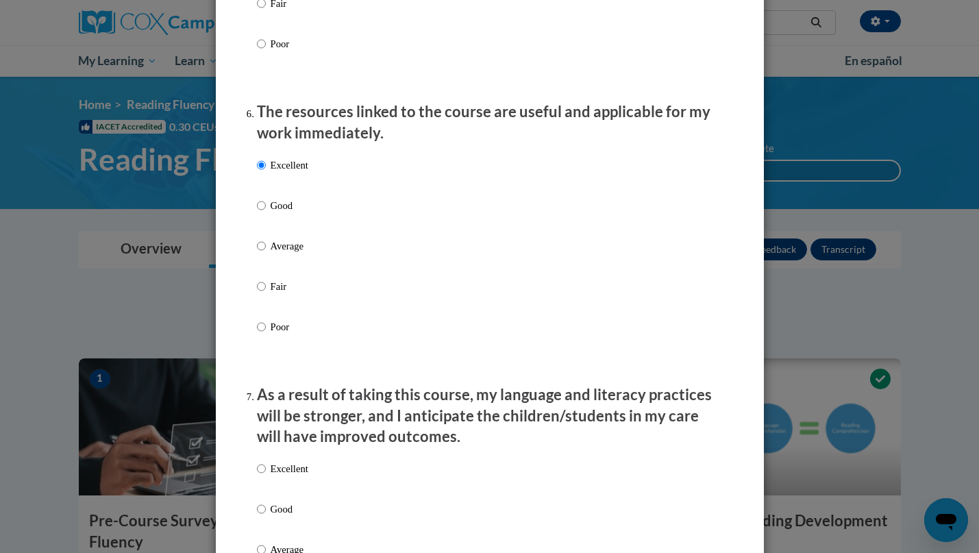
click at [288, 476] on p "Excellent" at bounding box center [290, 468] width 38 height 15
click at [266, 476] on input "Excellent" at bounding box center [261, 468] width 9 height 15
radio input "true"
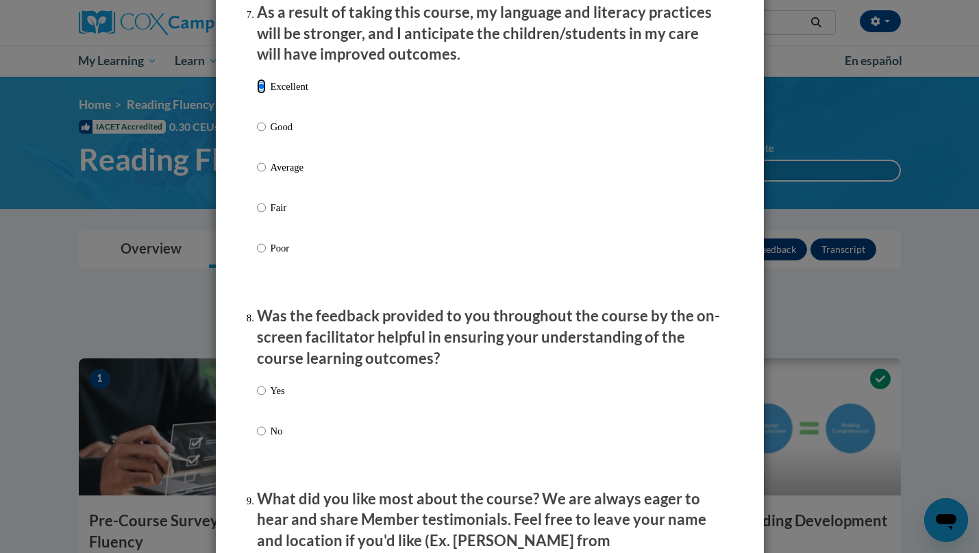
scroll to position [1851, 0]
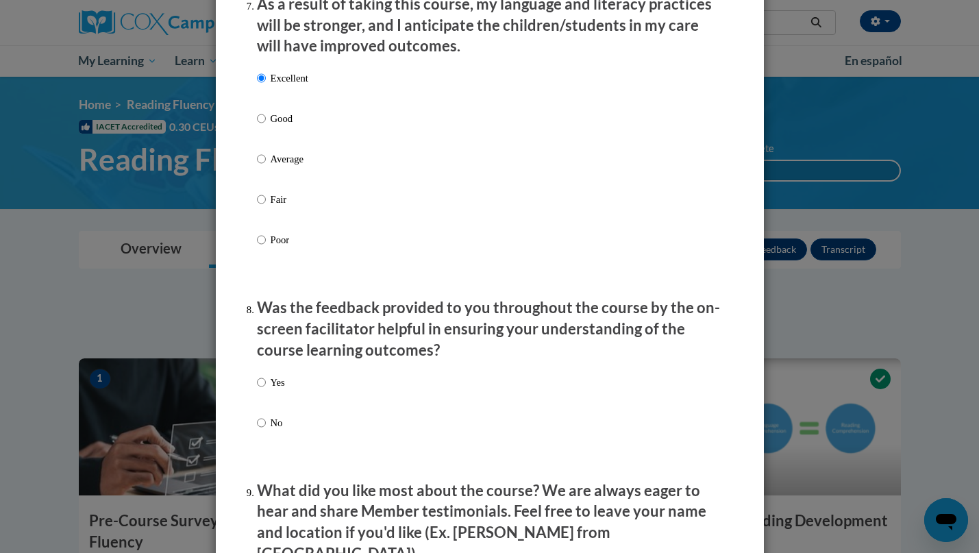
click at [271, 390] on p "Yes" at bounding box center [278, 382] width 14 height 15
click at [266, 390] on input "Yes" at bounding box center [261, 382] width 9 height 15
radio input "true"
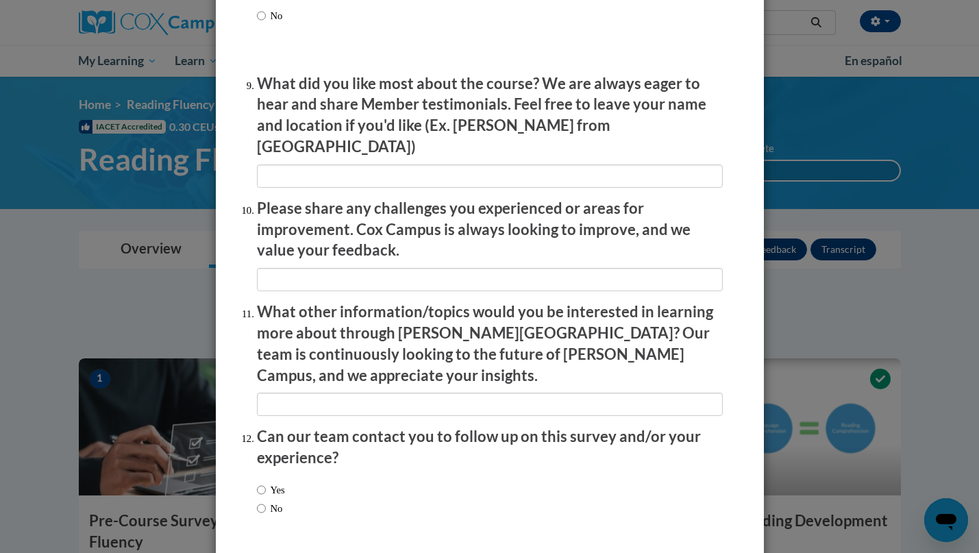
scroll to position [2255, 0]
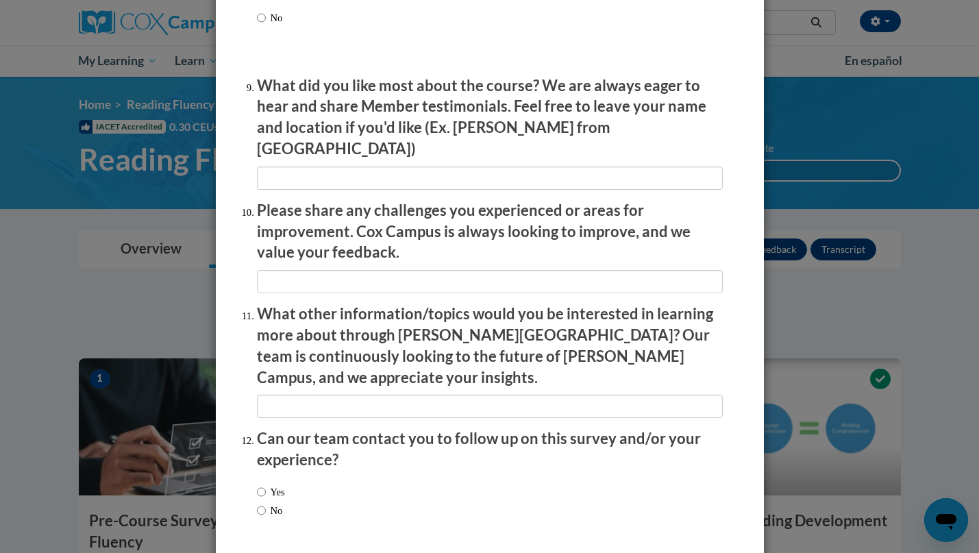
click at [268, 503] on label "No" at bounding box center [270, 510] width 26 height 15
click at [266, 503] on input "No" at bounding box center [261, 510] width 9 height 15
radio input "true"
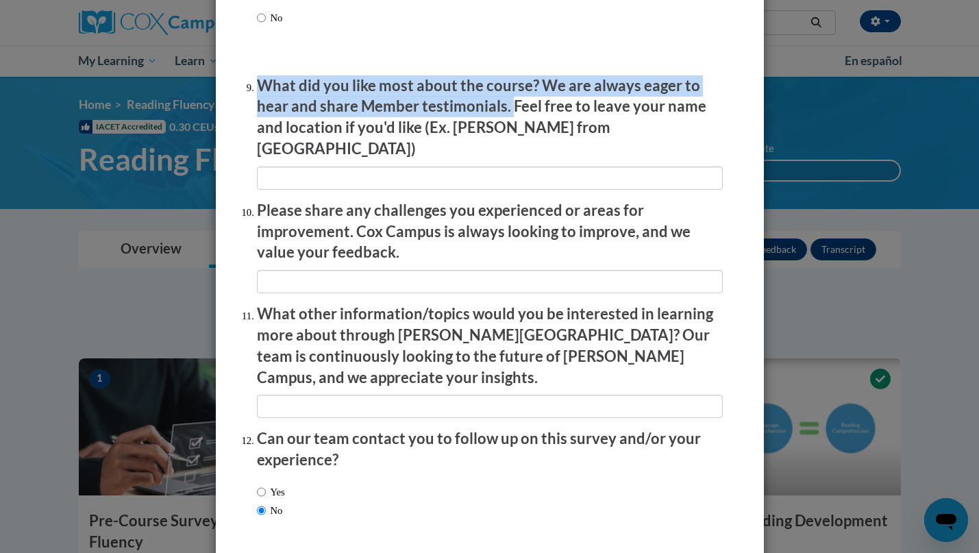
drag, startPoint x: 253, startPoint y: 95, endPoint x: 503, endPoint y: 118, distance: 251.7
click at [503, 118] on p "What did you like most about the course? We are always eager to hear and share …" at bounding box center [490, 117] width 466 height 84
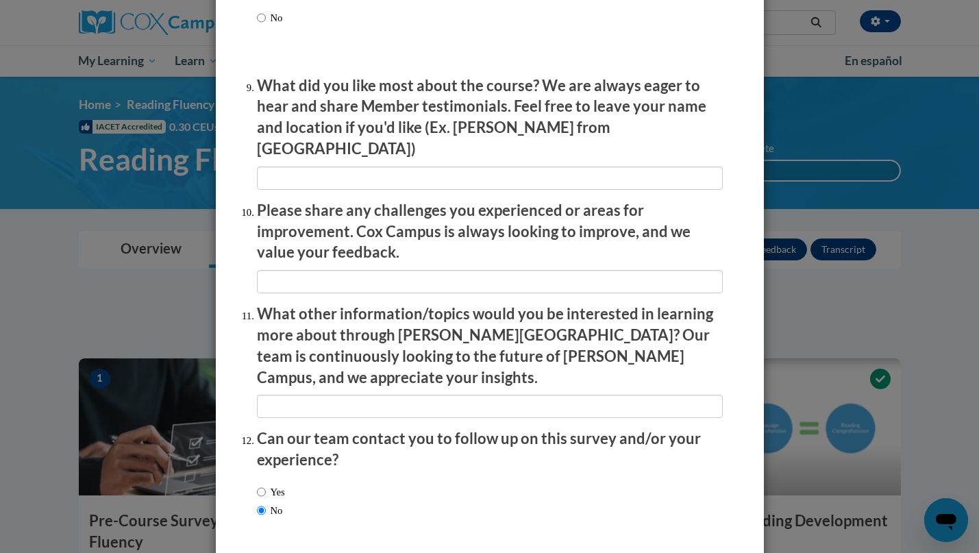
click at [550, 238] on p "Please share any challenges you experienced or areas for improvement. Cox Campu…" at bounding box center [490, 231] width 466 height 63
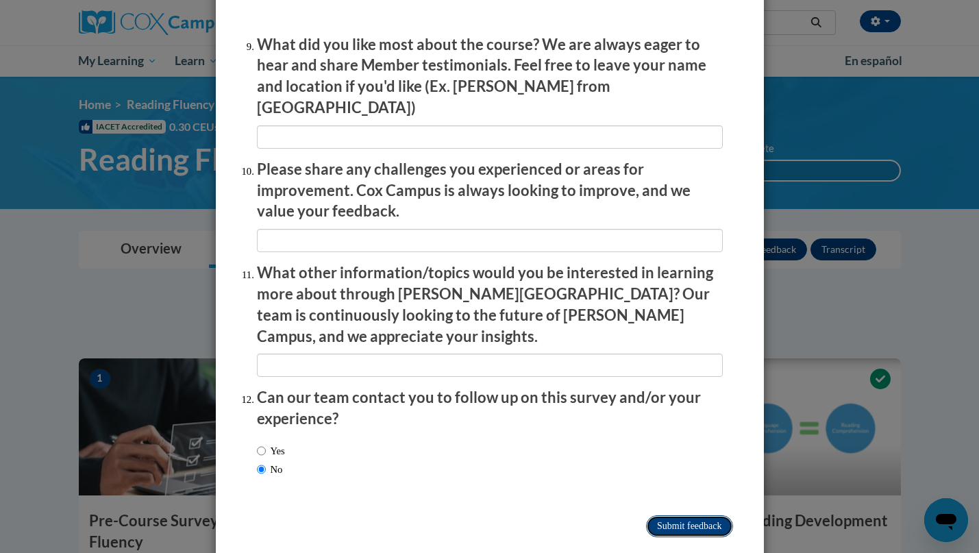
click at [646, 515] on input "Submit feedback" at bounding box center [689, 526] width 86 height 22
